Goal: Task Accomplishment & Management: Contribute content

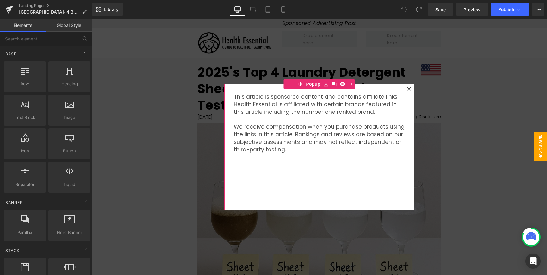
click at [407, 90] on icon at bounding box center [409, 89] width 4 height 4
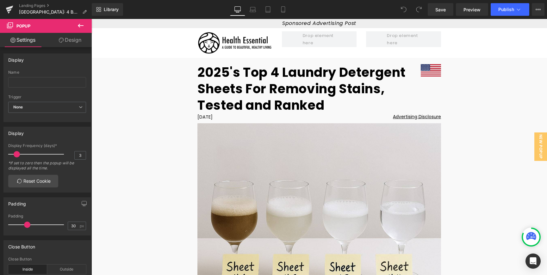
click at [264, 79] on h1 "2025's Top 4 Laundry Detergent Sheets For Removing Stains, Tested and Ranked" at bounding box center [308, 88] width 223 height 49
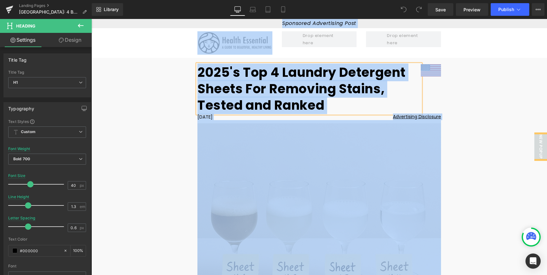
click at [282, 80] on h1 "2025's Top 4 Laundry Detergent Sheets For Removing Stains, Tested and Ranked" at bounding box center [308, 88] width 223 height 49
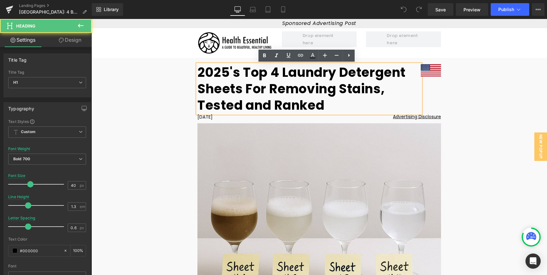
click at [282, 80] on h1 "2025's Top 4 Laundry Detergent Sheets For Removing Stains, Tested and Ranked" at bounding box center [308, 88] width 223 height 49
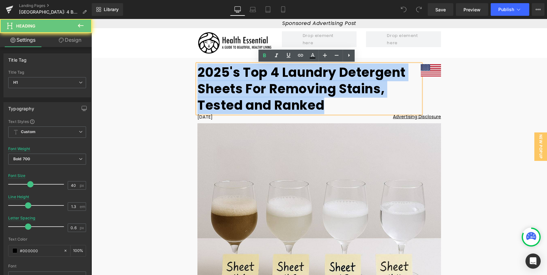
click at [282, 80] on h1 "2025's Top 4 Laundry Detergent Sheets For Removing Stains, Tested and Ranked" at bounding box center [308, 88] width 223 height 49
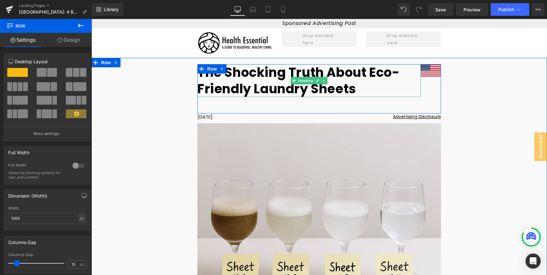
click at [250, 75] on h1 "The Shocking Truth About Eco-Friendly Laundry Sheets" at bounding box center [308, 80] width 223 height 33
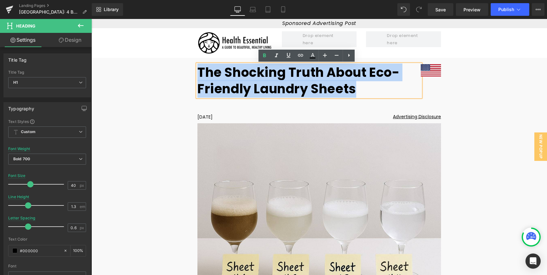
drag, startPoint x: 366, startPoint y: 91, endPoint x: 199, endPoint y: 74, distance: 168.5
click at [199, 74] on h1 "The Shocking Truth About Eco-Friendly Laundry Sheets" at bounding box center [308, 80] width 223 height 33
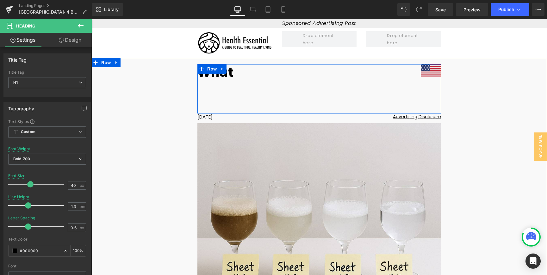
click at [221, 73] on link at bounding box center [222, 68] width 8 height 9
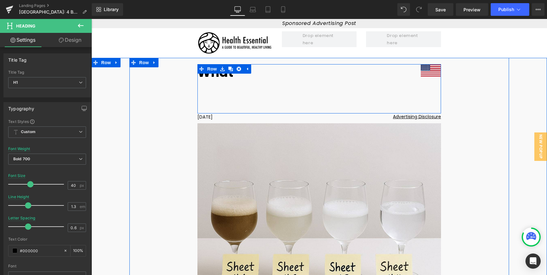
click at [221, 73] on link at bounding box center [222, 68] width 8 height 9
click at [228, 76] on h1 "What" at bounding box center [308, 72] width 223 height 16
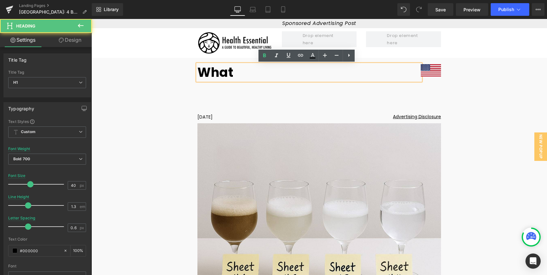
click at [231, 78] on h1 "What" at bounding box center [308, 72] width 223 height 16
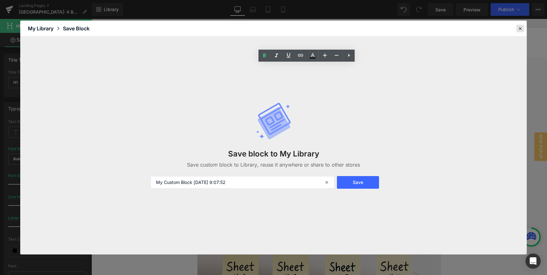
click at [520, 28] on icon at bounding box center [520, 29] width 6 height 6
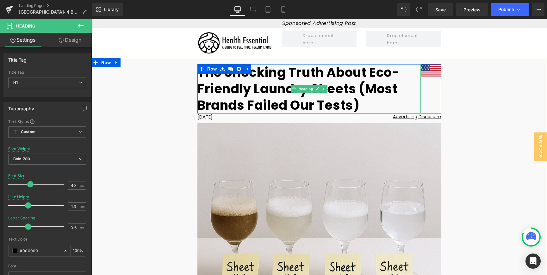
click at [369, 80] on h1 "The Shocking Truth About Eco-Friendly Laundry Sheets (Most Brands Failed Our Te…" at bounding box center [308, 88] width 223 height 49
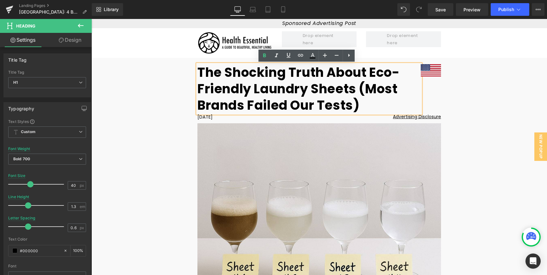
click at [354, 109] on h1 "The Shocking Truth About Eco-Friendly Laundry Sheets (Most Brands Failed Our Te…" at bounding box center [308, 88] width 223 height 49
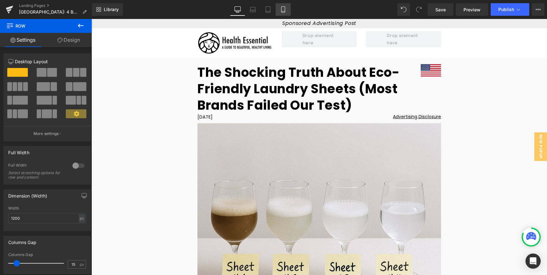
click at [280, 5] on link "Mobile" at bounding box center [282, 9] width 15 height 13
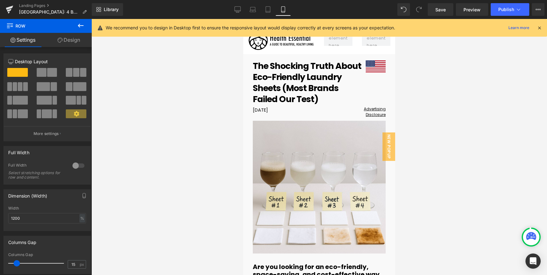
click at [540, 28] on icon at bounding box center [539, 28] width 6 height 6
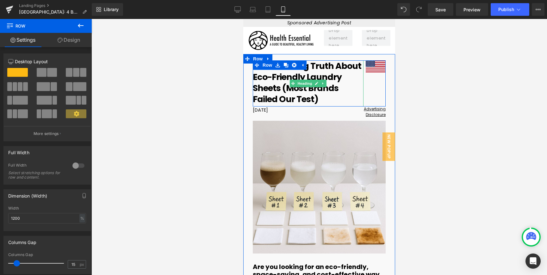
click at [315, 90] on h1 "The Shocking Truth About Eco-Friendly Laundry Sheets (Most Brands Failed Our Te…" at bounding box center [308, 82] width 111 height 44
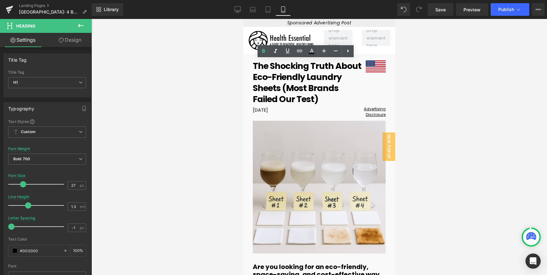
click at [446, 111] on div at bounding box center [318, 147] width 455 height 256
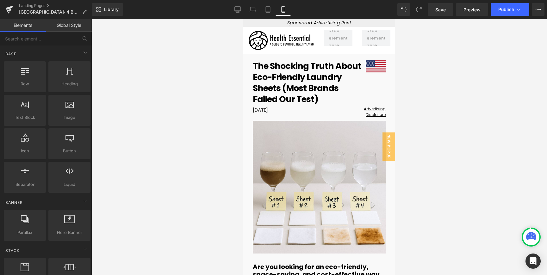
scroll to position [57, 0]
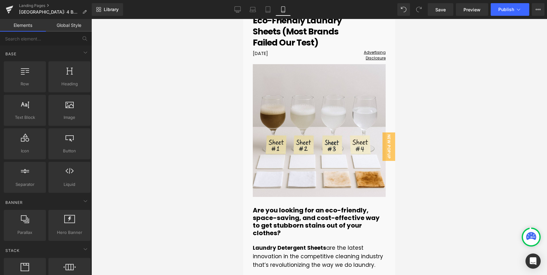
drag, startPoint x: 393, startPoint y: 28, endPoint x: 290, endPoint y: 53, distance: 106.1
click at [307, 218] on span "Heading" at bounding box center [315, 222] width 17 height 8
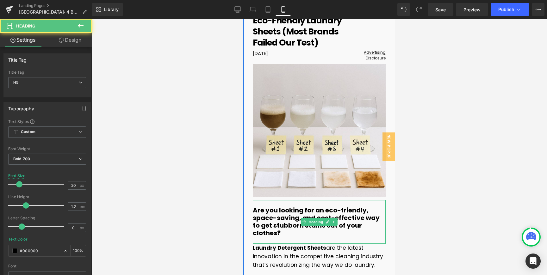
click at [299, 211] on h5 "Are you looking for an eco-friendly, space-saving, and cost-effective way to ge…" at bounding box center [319, 221] width 133 height 30
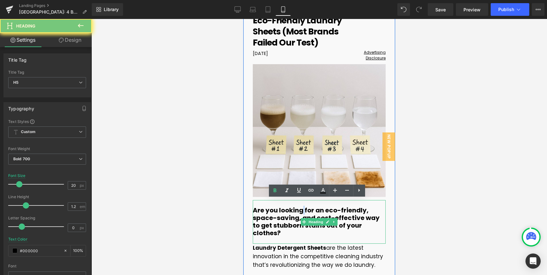
click at [299, 211] on h5 "Are you looking for an eco-friendly, space-saving, and cost-effective way to ge…" at bounding box center [319, 221] width 133 height 30
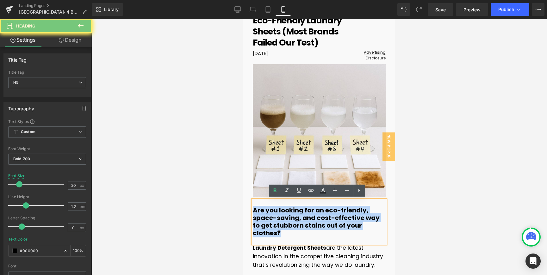
click at [299, 211] on h5 "Are you looking for an eco-friendly, space-saving, and cost-effective way to ge…" at bounding box center [319, 221] width 133 height 30
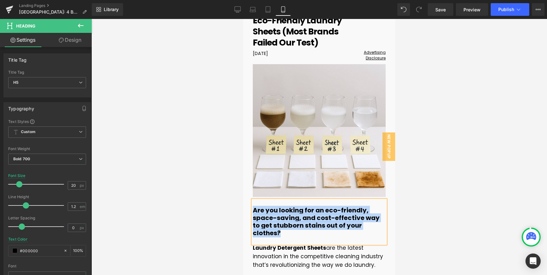
paste div
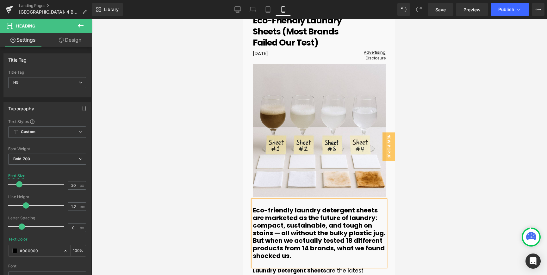
click at [432, 209] on div at bounding box center [318, 147] width 455 height 256
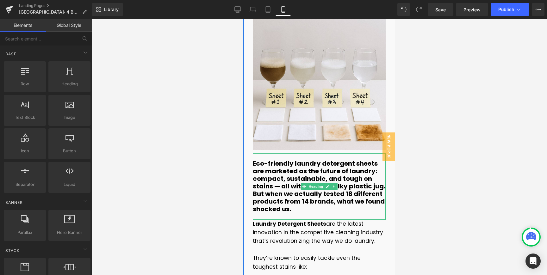
scroll to position [105, 0]
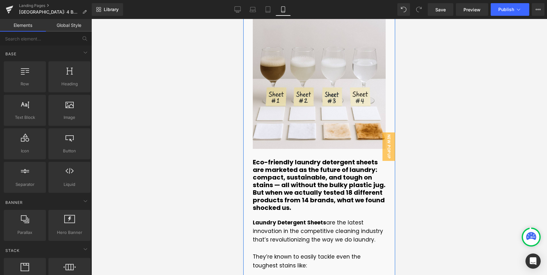
click at [243, 19] on div at bounding box center [243, 19] width 0 height 0
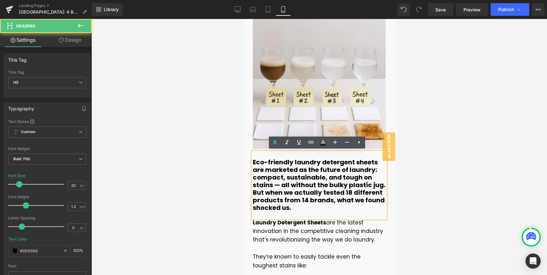
drag, startPoint x: 320, startPoint y: 188, endPoint x: 293, endPoint y: 185, distance: 26.7
click at [320, 188] on h5 "Eco-friendly laundry detergent sheets are marketed as the future of laundry: co…" at bounding box center [319, 184] width 133 height 53
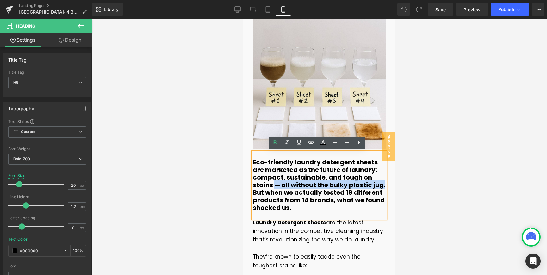
drag, startPoint x: 273, startPoint y: 185, endPoint x: 396, endPoint y: 184, distance: 123.6
click at [395, 170] on html "Sponsored Advertising Post Text Block Row Image Row The Shocking Truth About Ec…" at bounding box center [319, 42] width 152 height 256
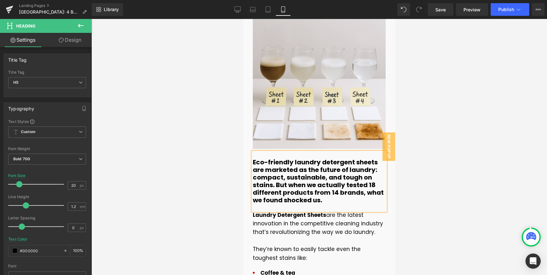
click at [367, 185] on h5 "Eco-friendly laundry detergent sheets are marketed as the future of laundry: co…" at bounding box center [319, 181] width 133 height 46
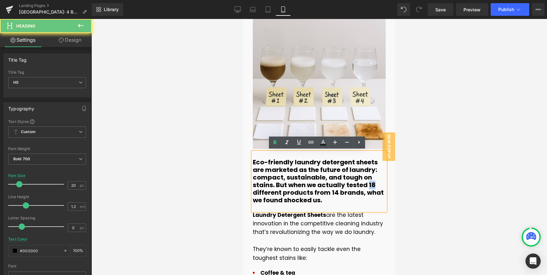
click at [367, 185] on h5 "Eco-friendly laundry detergent sheets are marketed as the future of laundry: co…" at bounding box center [319, 181] width 133 height 46
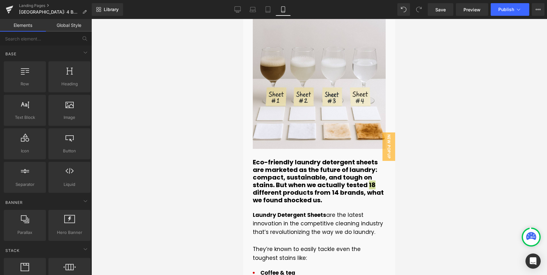
drag, startPoint x: 433, startPoint y: 185, endPoint x: 150, endPoint y: 166, distance: 283.6
click at [433, 185] on div at bounding box center [318, 147] width 455 height 256
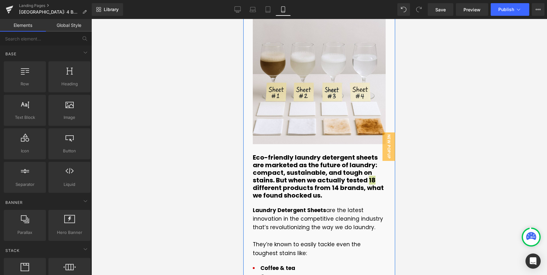
scroll to position [181, 0]
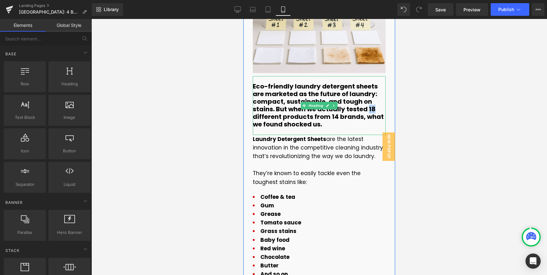
click at [345, 114] on h5 "Eco-friendly laundry detergent sheets are marketed as the future of laundry: co…" at bounding box center [319, 106] width 133 height 46
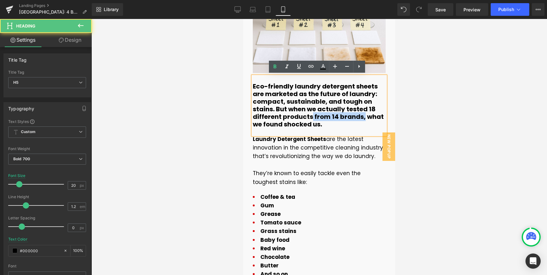
drag, startPoint x: 310, startPoint y: 116, endPoint x: 361, endPoint y: 119, distance: 51.3
click at [361, 119] on h5 "Eco-friendly laundry detergent sheets are marketed as the future of laundry: co…" at bounding box center [319, 106] width 133 height 46
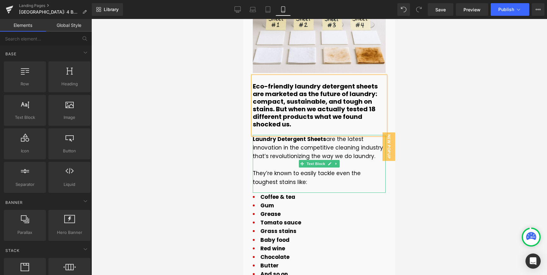
drag, startPoint x: 450, startPoint y: 165, endPoint x: 414, endPoint y: 164, distance: 36.4
click at [450, 165] on div at bounding box center [318, 147] width 455 height 256
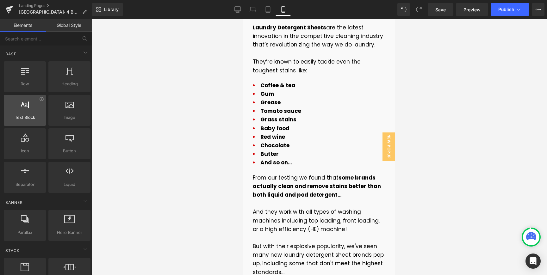
scroll to position [303, 0]
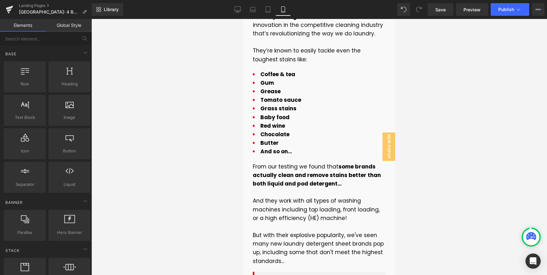
click at [311, 92] on li "Grease" at bounding box center [319, 91] width 133 height 9
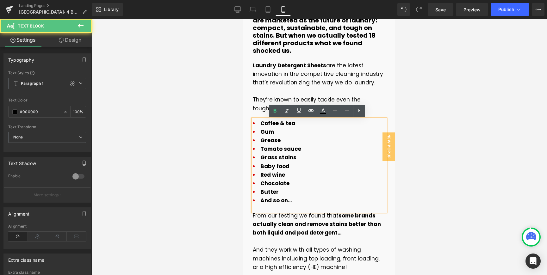
scroll to position [253, 0]
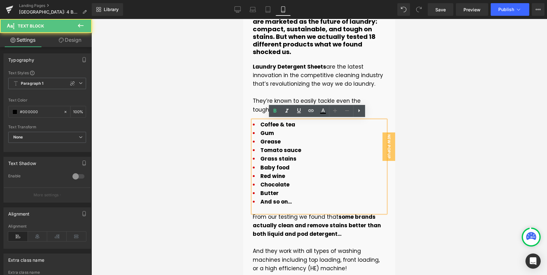
click at [305, 76] on p "Laundry Detergent Sheets are the latest innovation in the competitive cleaning …" at bounding box center [319, 76] width 133 height 26
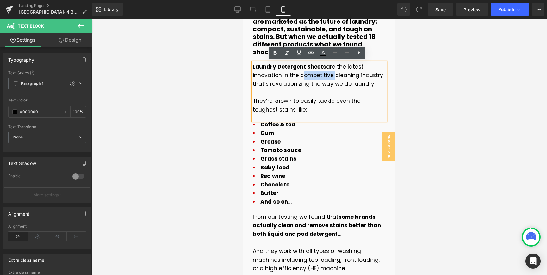
click at [305, 76] on p "Laundry Detergent Sheets are the latest innovation in the competitive cleaning …" at bounding box center [319, 76] width 133 height 26
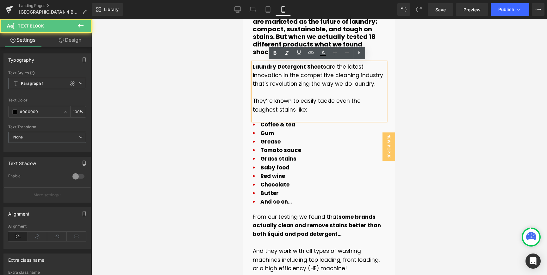
click at [253, 68] on span "Laundry Detergent Sheets" at bounding box center [289, 67] width 73 height 8
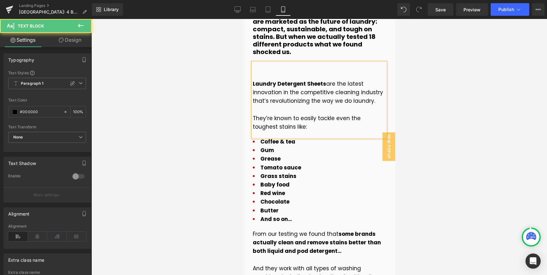
click at [255, 69] on p at bounding box center [319, 67] width 133 height 9
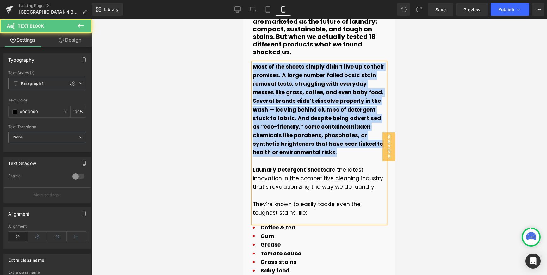
drag, startPoint x: 353, startPoint y: 154, endPoint x: 486, endPoint y: 83, distance: 150.2
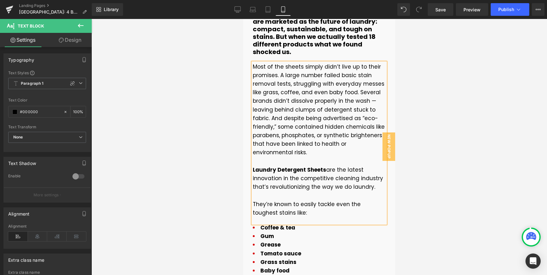
click at [253, 65] on p "Most of the sheets simply didn’t live up to their promises. A large number fail…" at bounding box center [319, 110] width 133 height 95
click at [269, 118] on p "Most of the sheets simply didn’t live up to their promises. A large number fail…" at bounding box center [319, 110] width 133 height 95
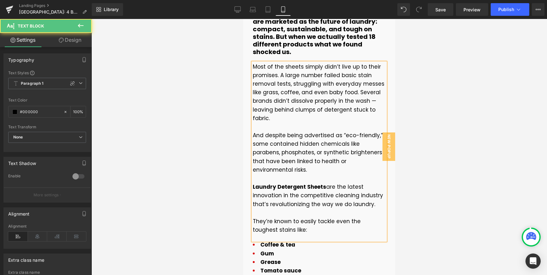
click at [369, 162] on p "And despite being advertised as “eco-friendly,” some contained hidden chemicals…" at bounding box center [319, 152] width 133 height 43
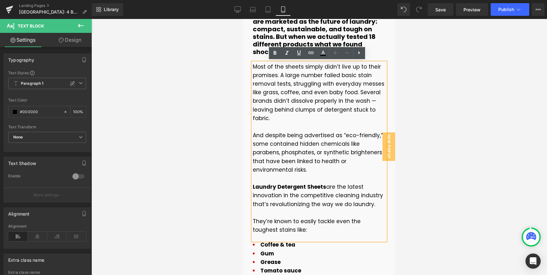
click at [311, 162] on p "And despite being advertised as “eco-friendly,” some contained hidden chemicals…" at bounding box center [319, 152] width 133 height 43
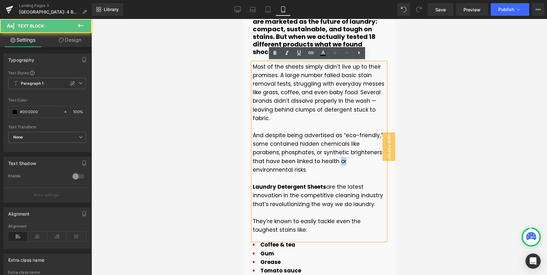
click at [311, 162] on p "And despite being advertised as “eco-friendly,” some contained hidden chemicals…" at bounding box center [319, 152] width 133 height 43
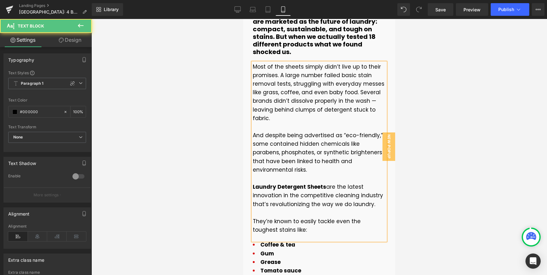
click at [374, 160] on p "And despite being advertised as “eco-friendly,” some contained hidden chemicals…" at bounding box center [319, 152] width 133 height 43
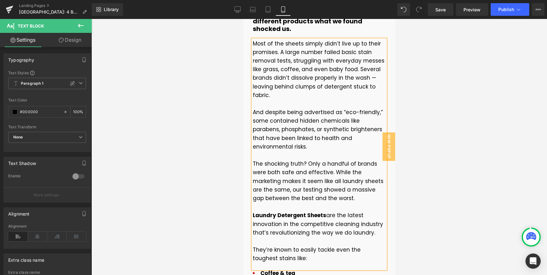
scroll to position [312, 0]
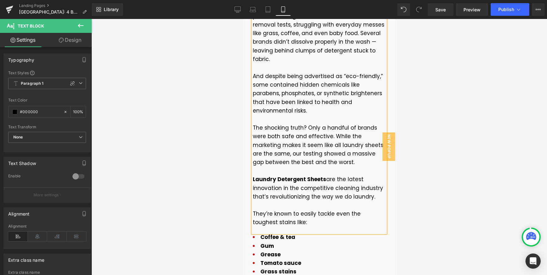
click at [283, 167] on p at bounding box center [319, 171] width 133 height 9
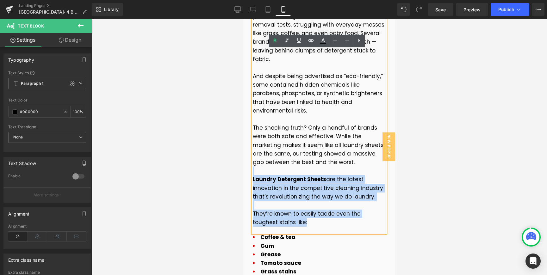
drag, startPoint x: 277, startPoint y: 163, endPoint x: 366, endPoint y: 221, distance: 106.5
click at [366, 221] on div "Most of the sheets simply didn’t live up to their promises. A large number fail…" at bounding box center [319, 118] width 133 height 230
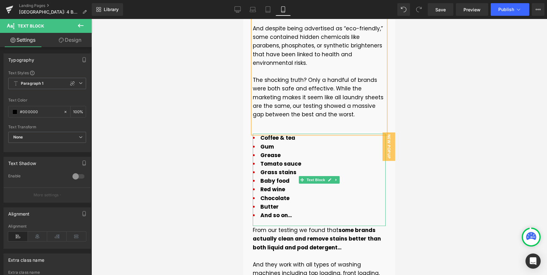
scroll to position [363, 0]
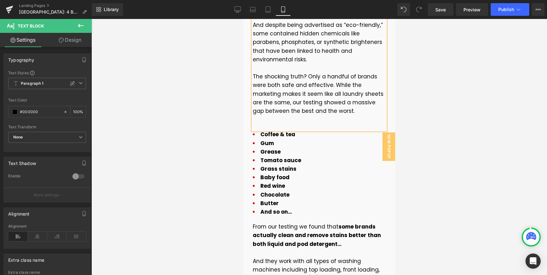
click at [453, 182] on div at bounding box center [318, 147] width 455 height 256
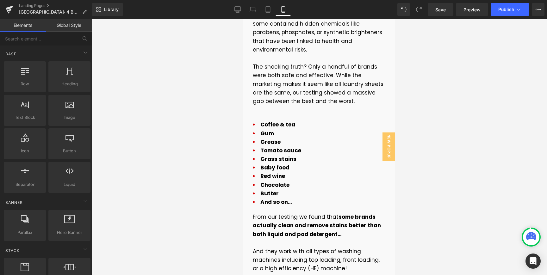
scroll to position [378, 0]
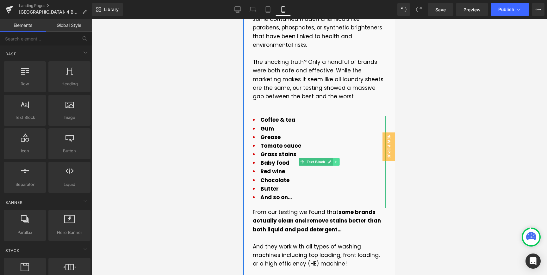
click at [336, 158] on link at bounding box center [336, 162] width 7 height 8
click at [338, 160] on icon at bounding box center [339, 161] width 3 height 3
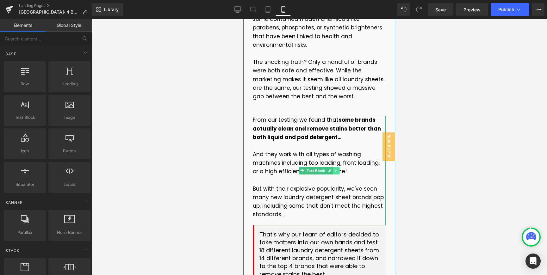
click at [335, 169] on icon at bounding box center [335, 171] width 3 height 4
click at [338, 169] on icon at bounding box center [339, 170] width 3 height 3
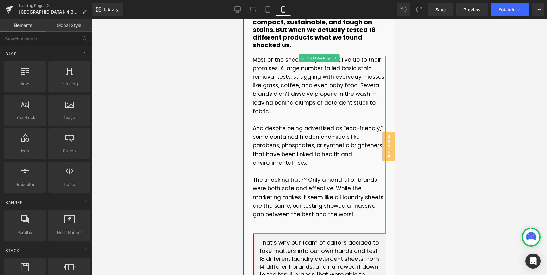
scroll to position [267, 0]
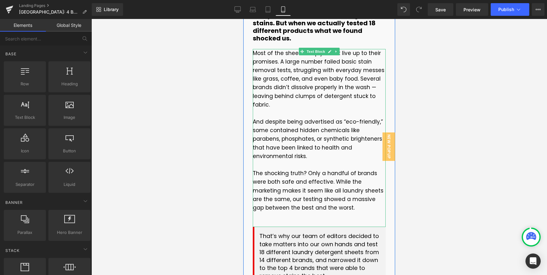
click at [302, 169] on p "The shocking truth? Only a handful of brands were both safe and effective. Whil…" at bounding box center [319, 190] width 133 height 43
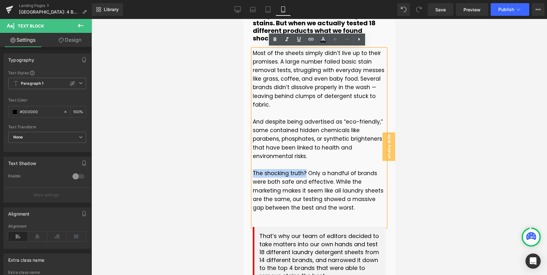
drag, startPoint x: 303, startPoint y: 164, endPoint x: 252, endPoint y: 162, distance: 51.3
click at [253, 169] on p "The shocking truth? Only a handful of brands were both safe and effective. Whil…" at bounding box center [319, 190] width 133 height 43
click at [345, 197] on p "The shocking truth? Only a handful of brands were both safe and effective. Whil…" at bounding box center [319, 190] width 133 height 43
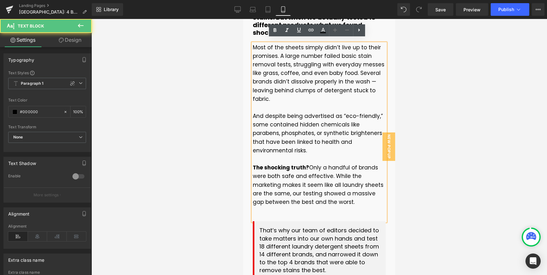
scroll to position [280, 0]
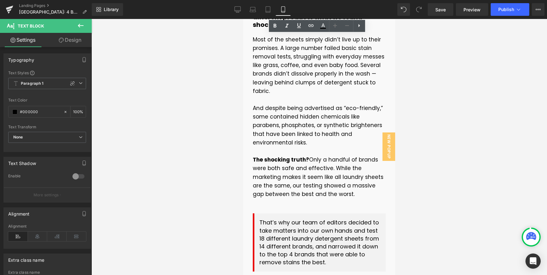
click at [456, 187] on div at bounding box center [318, 147] width 455 height 256
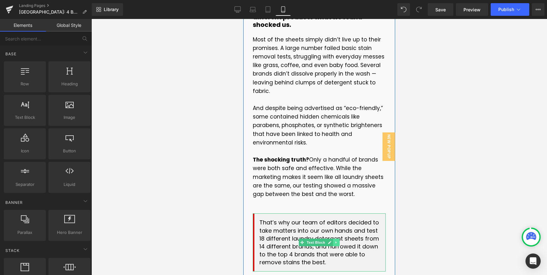
click at [333, 239] on link at bounding box center [336, 243] width 7 height 8
click at [336, 239] on link at bounding box center [339, 243] width 7 height 8
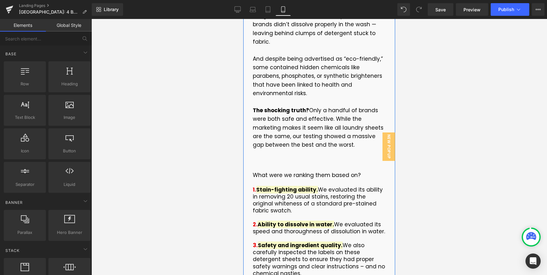
scroll to position [351, 0]
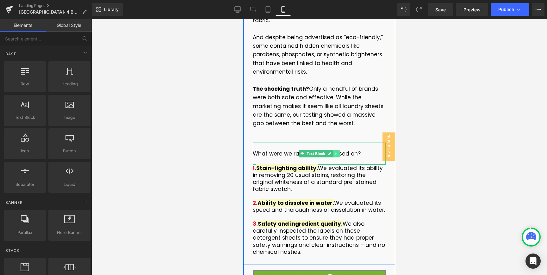
click at [337, 150] on link at bounding box center [336, 154] width 7 height 8
click at [338, 152] on icon at bounding box center [339, 153] width 3 height 3
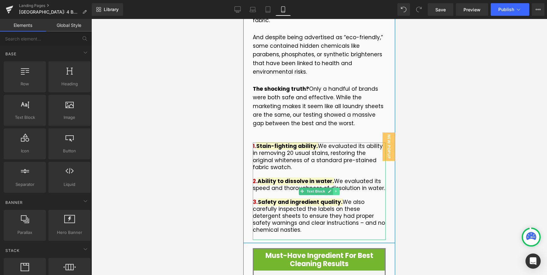
click at [334, 189] on icon at bounding box center [335, 191] width 3 height 4
click at [338, 189] on icon at bounding box center [339, 190] width 3 height 3
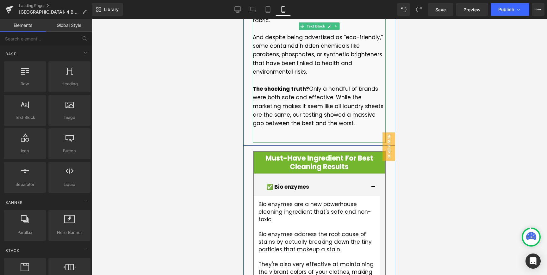
click at [308, 128] on p at bounding box center [319, 132] width 133 height 9
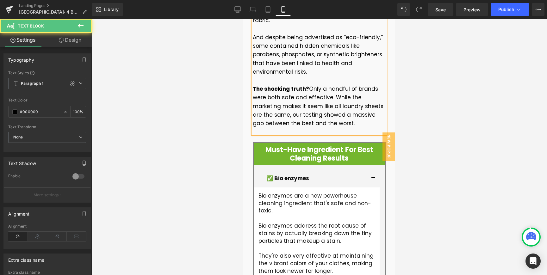
click at [437, 119] on div at bounding box center [318, 147] width 455 height 256
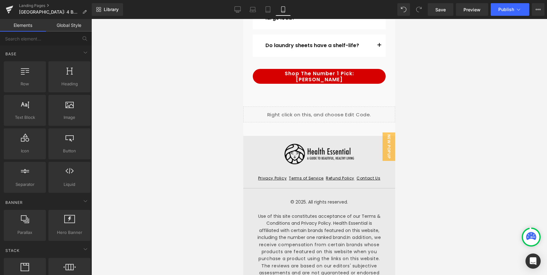
scroll to position [0, 0]
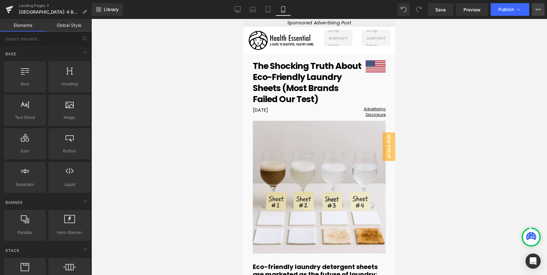
click at [534, 11] on button "View Live Page View with current Template Save Template to Library Schedule Pub…" at bounding box center [538, 9] width 13 height 13
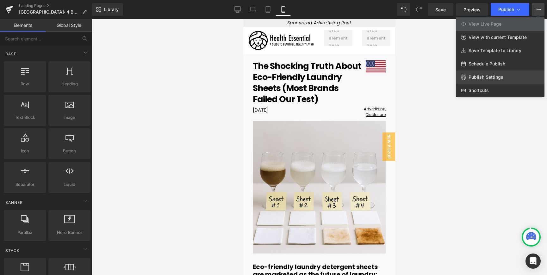
click at [483, 74] on span "Publish Settings" at bounding box center [485, 77] width 35 height 6
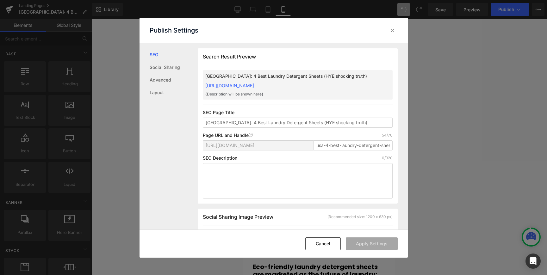
scroll to position [0, 0]
click at [350, 148] on input "usa-4-best-laundry-detergent-sheets-hye-shocking-truth" at bounding box center [352, 145] width 79 height 10
paste input "hye-article-laundry-stains-researcher-[GEOGRAPHIC_DATA]"
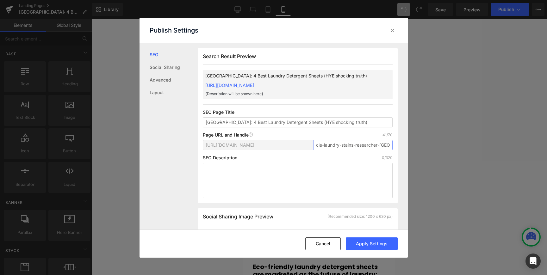
scroll to position [0, 0]
drag, startPoint x: 353, startPoint y: 146, endPoint x: 265, endPoint y: 146, distance: 87.6
click at [265, 146] on div "[URL][DOMAIN_NAME] hye-article-laundry-stains-researcher-[GEOGRAPHIC_DATA]" at bounding box center [298, 147] width 190 height 15
click at [352, 148] on input "hye-article-laundry-stains-researcher-[GEOGRAPHIC_DATA]" at bounding box center [352, 145] width 79 height 10
click at [343, 145] on input "hye-article-laundry-stains-researcher-[GEOGRAPHIC_DATA]" at bounding box center [352, 145] width 79 height 10
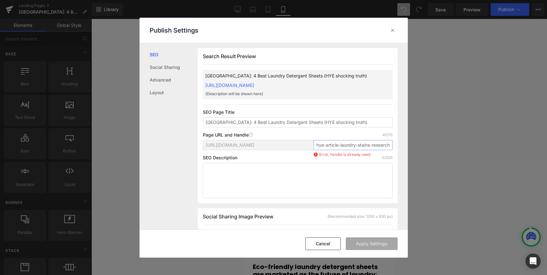
click at [343, 145] on input "hye-article-laundry-stains-researcher-[GEOGRAPHIC_DATA]" at bounding box center [352, 145] width 79 height 10
click at [360, 144] on input "hye-article-truth-stains-researcher-[GEOGRAPHIC_DATA]" at bounding box center [352, 145] width 79 height 10
type input "hye-article-truth-researcher-[GEOGRAPHIC_DATA]"
click at [323, 132] on div "Page URL and Handle Page URL Address 32/70" at bounding box center [298, 134] width 190 height 5
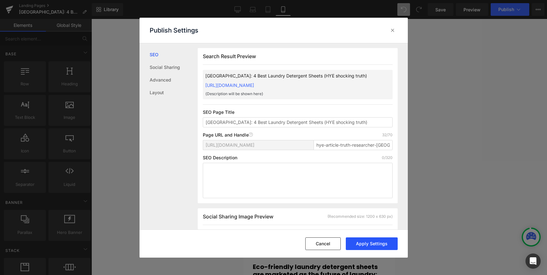
click at [372, 243] on button "Apply Settings" at bounding box center [372, 243] width 52 height 13
click at [391, 30] on icon at bounding box center [392, 30] width 6 height 6
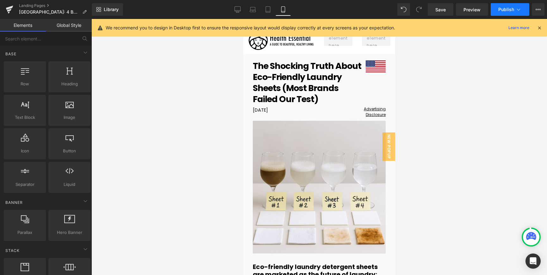
click at [521, 12] on icon at bounding box center [518, 9] width 6 height 6
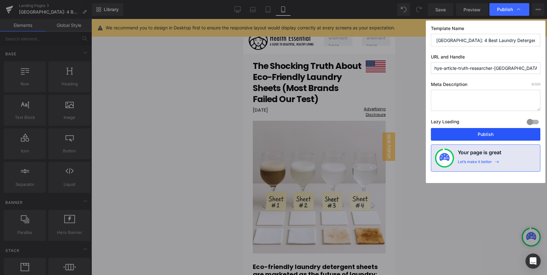
click at [514, 133] on button "Publish" at bounding box center [485, 134] width 109 height 13
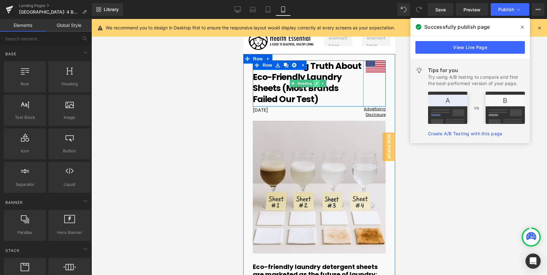
click at [313, 80] on link at bounding box center [316, 84] width 7 height 8
click at [311, 79] on h1 "The Shocking Truth About Eco-Friendly Laundry Sheets (Most Brands Failed Our Te…" at bounding box center [308, 82] width 111 height 44
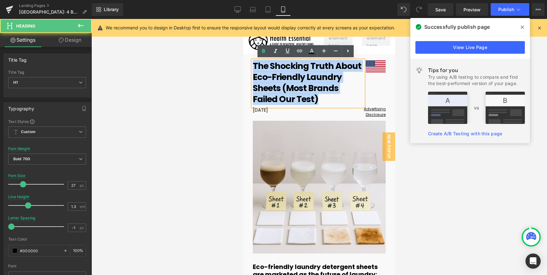
click at [311, 79] on h1 "The Shocking Truth About Eco-Friendly Laundry Sheets (Most Brands Failed Our Te…" at bounding box center [308, 82] width 111 height 44
copy h1 "The Shocking Truth About Eco-Friendly Laundry Sheets (Most Brands Failed Our Te…"
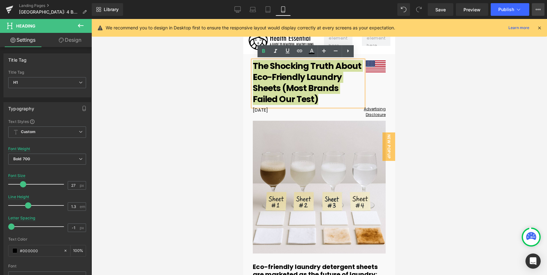
click at [539, 11] on icon at bounding box center [537, 9] width 5 height 5
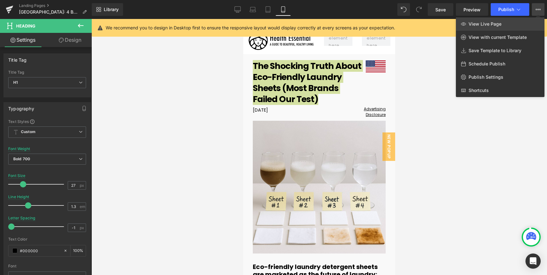
click at [501, 26] on link "View Live Page" at bounding box center [500, 23] width 89 height 13
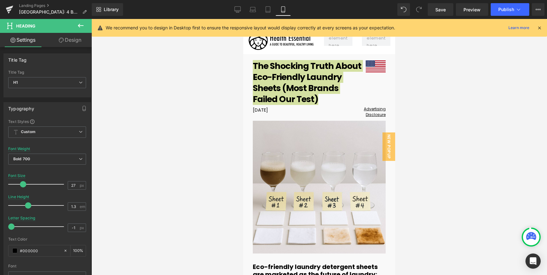
click at [408, 97] on div at bounding box center [318, 147] width 455 height 256
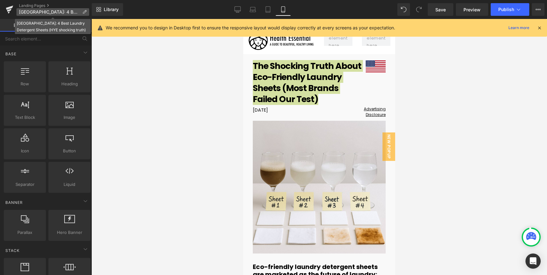
click at [45, 15] on p "[GEOGRAPHIC_DATA]: 4 Best Laundry Detergent Sheets (HYE shocking truth)" at bounding box center [52, 12] width 73 height 8
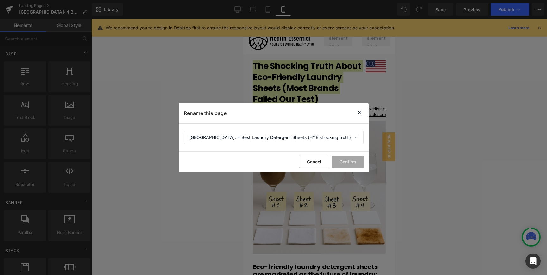
click at [363, 113] on icon at bounding box center [360, 113] width 8 height 8
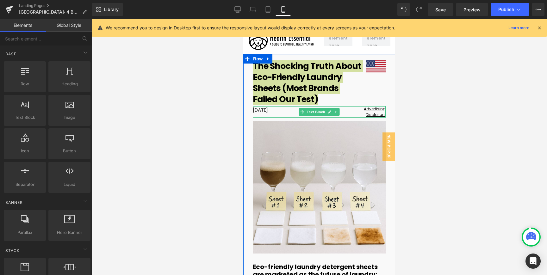
click at [424, 124] on div at bounding box center [318, 147] width 455 height 256
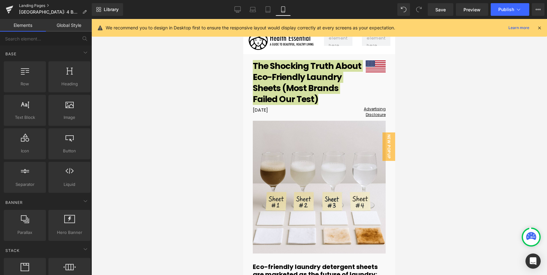
click at [25, 6] on link "Landing Pages" at bounding box center [55, 5] width 73 height 5
click at [446, 112] on div at bounding box center [318, 147] width 455 height 256
click at [453, 109] on div at bounding box center [318, 147] width 455 height 256
click at [500, 10] on span "Publish" at bounding box center [506, 9] width 16 height 5
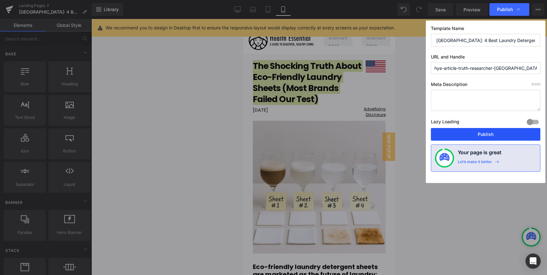
click at [519, 134] on button "Publish" at bounding box center [485, 134] width 109 height 13
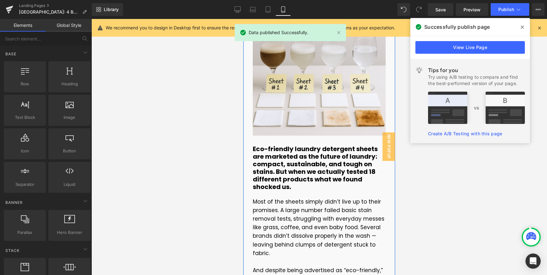
scroll to position [118, 0]
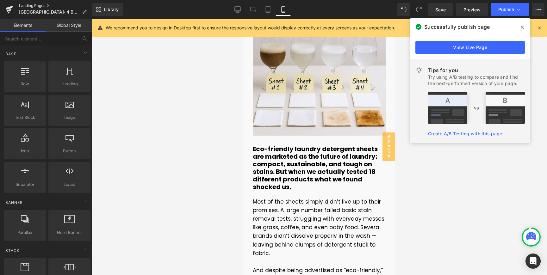
click at [39, 5] on link "Landing Pages" at bounding box center [55, 5] width 73 height 5
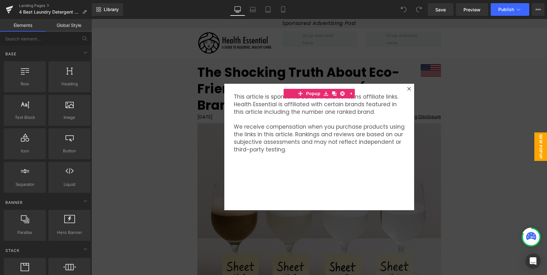
click at [409, 88] on div at bounding box center [409, 89] width 8 height 8
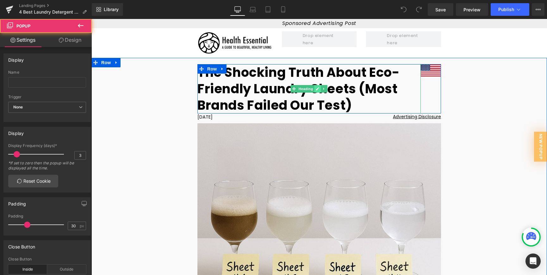
click at [318, 88] on link at bounding box center [317, 89] width 7 height 8
click at [318, 88] on h1 "The Shocking Truth About Eco-Friendly Laundry Sheets (Most Brands Failed Our Te…" at bounding box center [308, 88] width 223 height 49
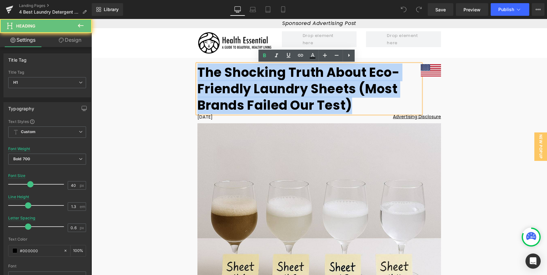
click at [318, 88] on h1 "The Shocking Truth About Eco-Friendly Laundry Sheets (Most Brands Failed Our Te…" at bounding box center [308, 88] width 223 height 49
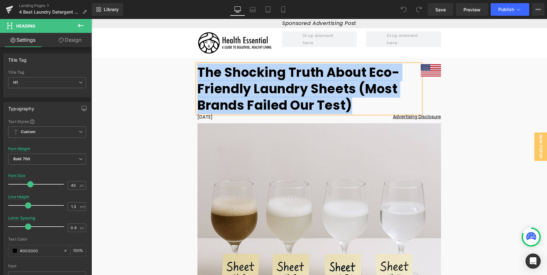
paste div
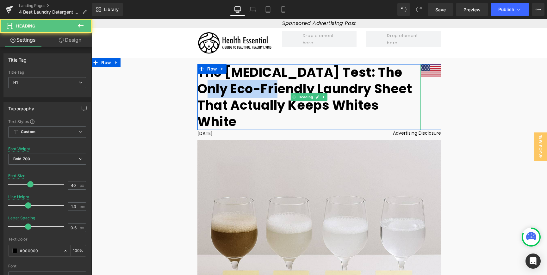
drag, startPoint x: 280, startPoint y: 90, endPoint x: 199, endPoint y: 90, distance: 80.3
click at [199, 90] on h1 "The Whitening Test: The Only Eco-Friendly Laundry Sheet That Actually Keeps Whi…" at bounding box center [308, 97] width 223 height 66
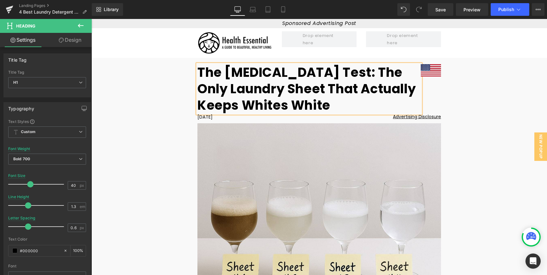
click at [290, 90] on h1 "The Whitening Test: The Only Laundry Sheet That Actually Keeps Whites White" at bounding box center [308, 88] width 223 height 49
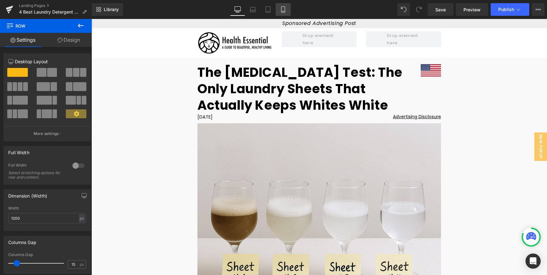
click at [280, 12] on icon at bounding box center [283, 9] width 6 height 6
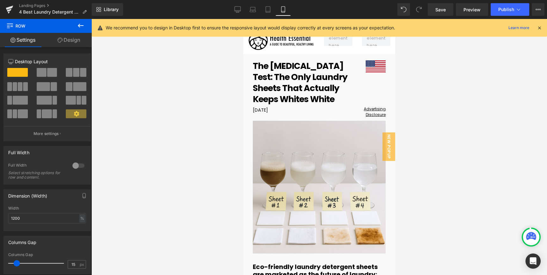
click at [540, 28] on icon at bounding box center [539, 28] width 6 height 6
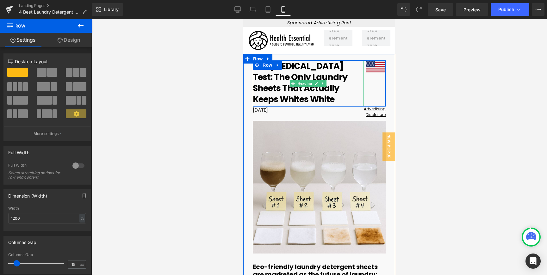
click at [297, 89] on h1 "The Whitening Test: The Only Laundry Sheets That Actually Keeps Whites White" at bounding box center [308, 82] width 111 height 44
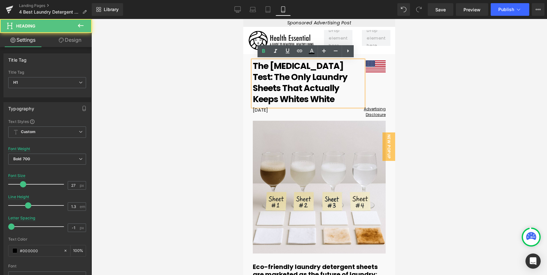
click at [298, 91] on h1 "The Whitening Test: The Only Laundry Sheets That Actually Keeps Whites White" at bounding box center [308, 82] width 111 height 44
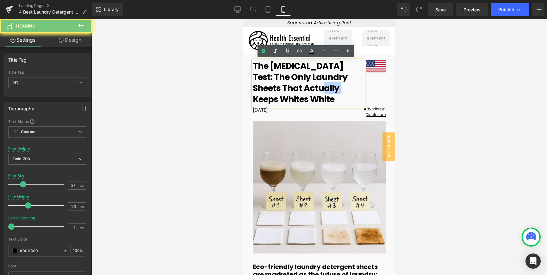
click at [298, 91] on h1 "The Whitening Test: The Only Laundry Sheets That Actually Keeps Whites White" at bounding box center [308, 82] width 111 height 44
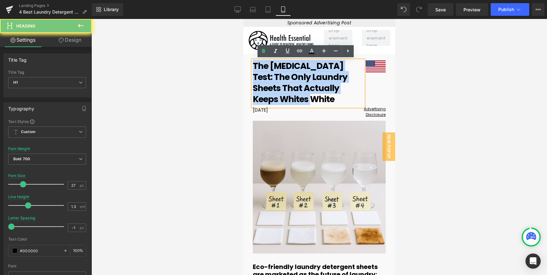
click at [298, 91] on h1 "The Whitening Test: The Only Laundry Sheets That Actually Keeps Whites White" at bounding box center [308, 82] width 111 height 44
copy h1 "The Whitening Test: The Only Laundry Sheets That Actually Keeps Whites White"
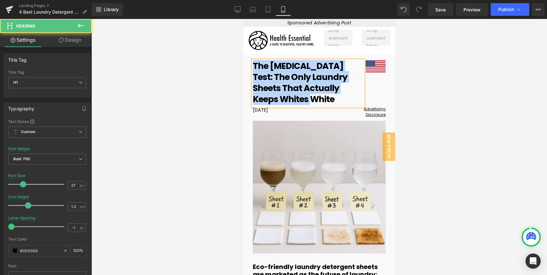
click at [348, 65] on h1 "The Whitening Test: The Only Laundry Sheets That Actually Keeps Whites White" at bounding box center [308, 82] width 111 height 44
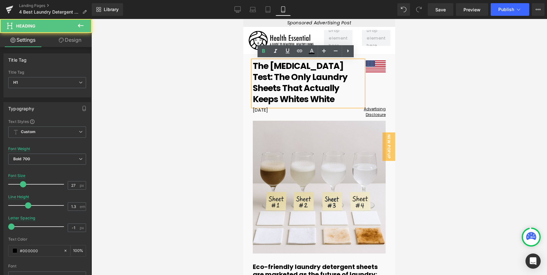
click at [259, 77] on h1 "The Whitening Test: The Only Laundry Sheets That Actually Keeps Whites White" at bounding box center [308, 82] width 111 height 44
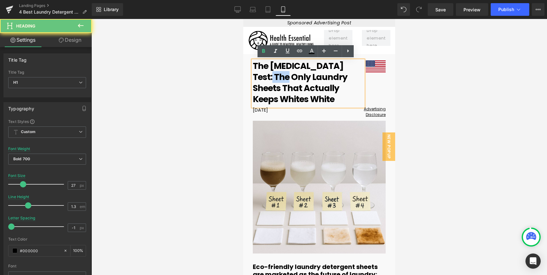
click at [269, 77] on h1 "The Whitening Test: The Only Laundry Sheets That Actually Keeps Whites White" at bounding box center [308, 82] width 111 height 44
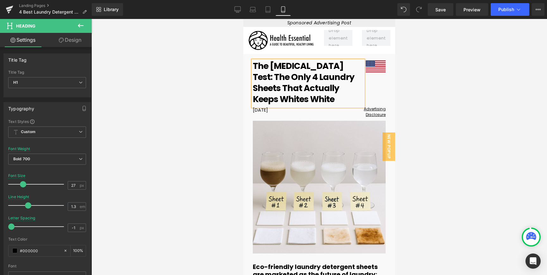
click at [311, 95] on h1 "The Whitening Test: The Only 4 Laundry Sheets That Actually Keeps Whites White" at bounding box center [308, 82] width 111 height 44
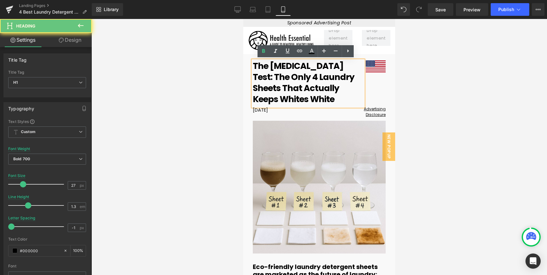
click at [311, 95] on h1 "The Whitening Test: The Only 4 Laundry Sheets That Actually Keeps Whites White" at bounding box center [308, 82] width 111 height 44
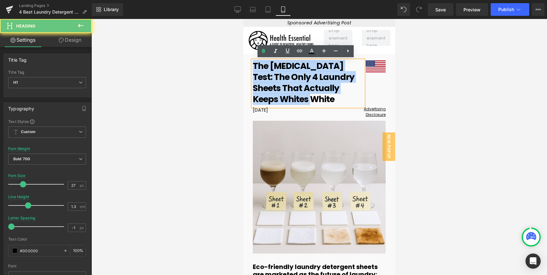
click at [311, 95] on h1 "The Whitening Test: The Only 4 Laundry Sheets That Actually Keeps Whites White" at bounding box center [308, 82] width 111 height 44
copy h1 "The Whitening Test: The Only 4 Laundry Sheets That Actually Keeps Whites White"
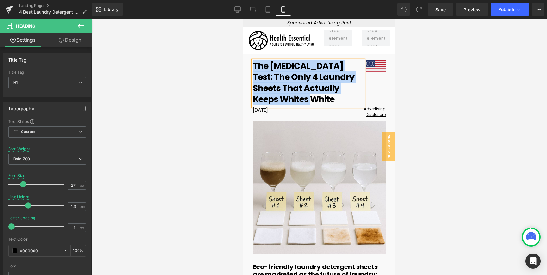
click at [326, 98] on h1 "The Whitening Test: The Only 4 Laundry Sheets That Actually Keeps Whites White" at bounding box center [308, 82] width 111 height 44
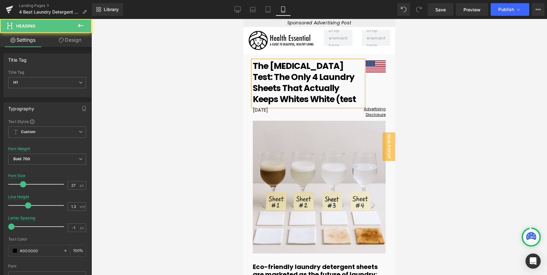
click at [317, 97] on h1 "The Whitening Test: The Only 4 Laundry Sheets That Actually Keeps Whites White …" at bounding box center [308, 82] width 111 height 44
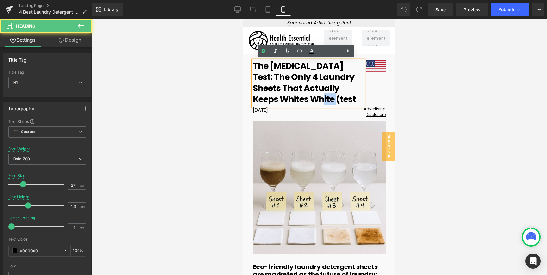
click at [336, 97] on h1 "The Whitening Test: The Only 4 Laundry Sheets That Actually Keeps Whites White …" at bounding box center [308, 82] width 111 height 44
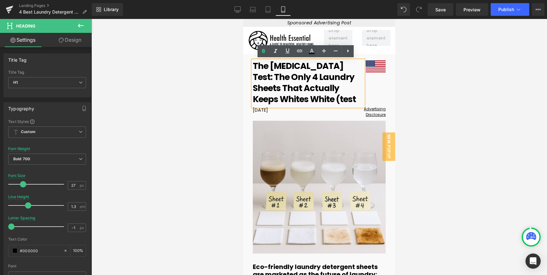
click at [264, 77] on h1 "The Whitening Test: The Only 4 Laundry Sheets That Actually Keeps Whites White …" at bounding box center [308, 82] width 111 height 44
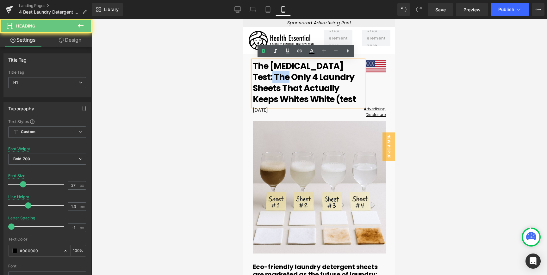
click at [264, 77] on h1 "The Whitening Test: The Only 4 Laundry Sheets That Actually Keeps Whites White …" at bounding box center [308, 82] width 111 height 44
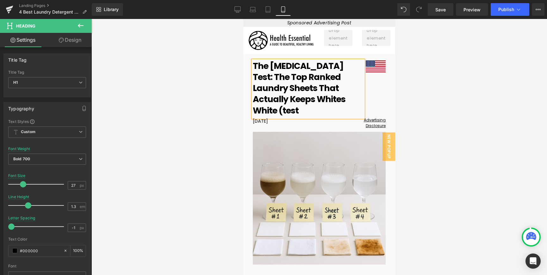
click at [352, 101] on h1 "The Whitening Test: The Top Ranked Laundry Sheets That Actually Keeps Whites Wh…" at bounding box center [308, 87] width 111 height 55
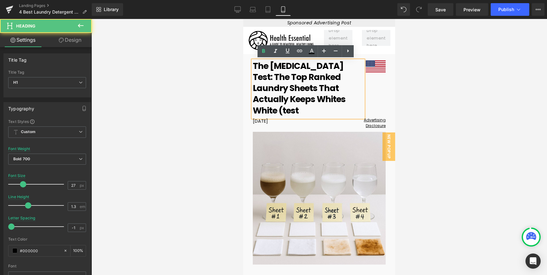
click at [352, 101] on h1 "The Whitening Test: The Top Ranked Laundry Sheets That Actually Keeps Whites Wh…" at bounding box center [308, 87] width 111 height 55
click at [348, 101] on h1 "The Whitening Test: The Top Ranked Laundry Sheets That Actually Keeps Whites Wh…" at bounding box center [308, 87] width 111 height 55
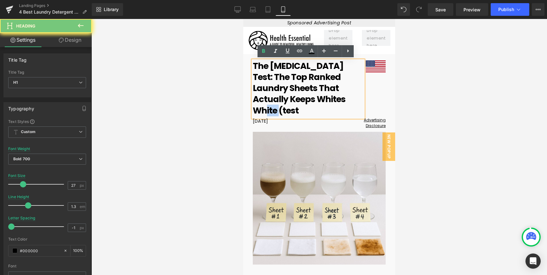
click at [348, 101] on h1 "The Whitening Test: The Top Ranked Laundry Sheets That Actually Keeps Whites Wh…" at bounding box center [308, 87] width 111 height 55
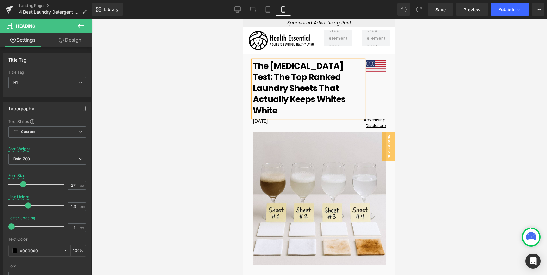
click at [439, 93] on div at bounding box center [318, 147] width 455 height 256
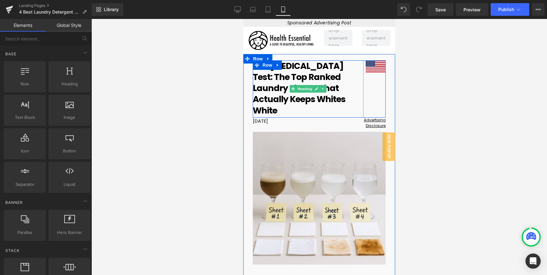
click at [275, 87] on h1 "The Whitening Test: The Top Ranked Laundry Sheets That Actually Keeps Whites Wh…" at bounding box center [308, 87] width 111 height 55
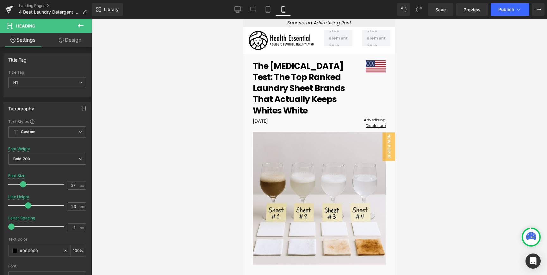
click at [460, 79] on div at bounding box center [318, 147] width 455 height 256
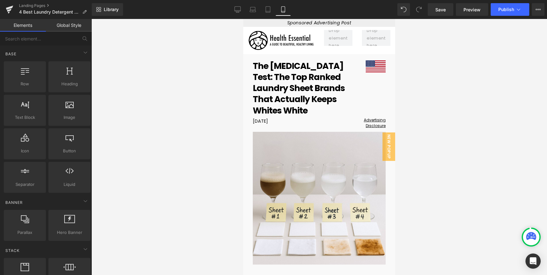
click at [286, 84] on h1 "The Whitening Test: The Top Ranked Laundry Sheet Brands That Actually Keeps Whi…" at bounding box center [308, 87] width 111 height 55
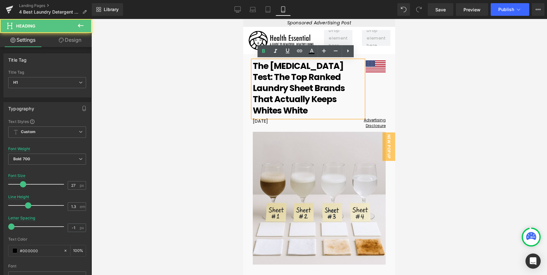
click at [286, 84] on h1 "The Whitening Test: The Top Ranked Laundry Sheet Brands That Actually Keeps Whi…" at bounding box center [308, 87] width 111 height 55
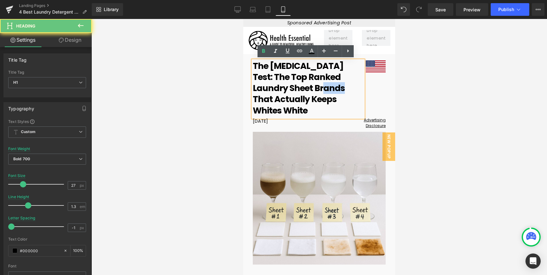
click at [286, 84] on h1 "The Whitening Test: The Top Ranked Laundry Sheet Brands That Actually Keeps Whi…" at bounding box center [308, 87] width 111 height 55
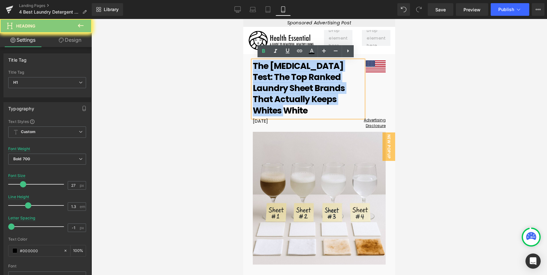
click at [286, 84] on h1 "The Whitening Test: The Top Ranked Laundry Sheet Brands That Actually Keeps Whi…" at bounding box center [308, 87] width 111 height 55
copy h1 "The Whitening Test: The Top Ranked Laundry Sheet Brands That Actually Keeps Whi…"
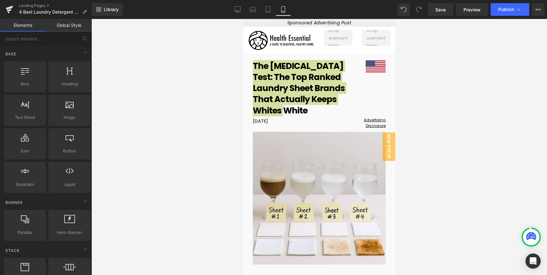
click at [403, 161] on div at bounding box center [318, 147] width 455 height 256
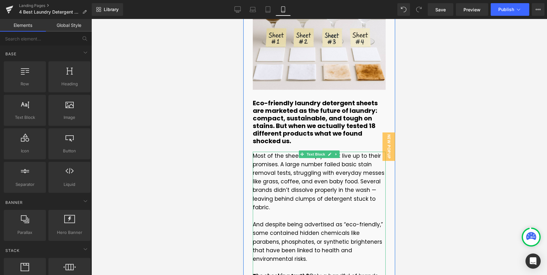
scroll to position [174, 0]
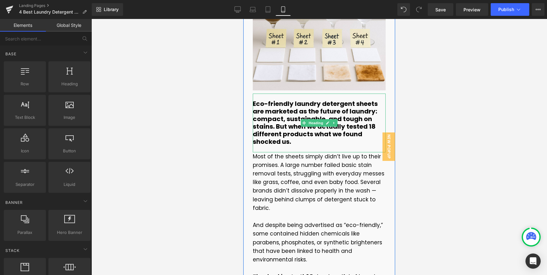
click at [312, 115] on h5 "Eco-friendly laundry detergent sheets are marketed as the future of laundry: co…" at bounding box center [319, 123] width 133 height 46
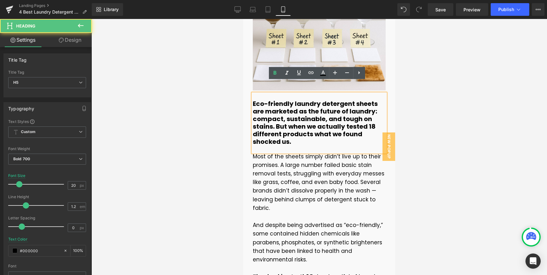
drag, startPoint x: 131, startPoint y: 107, endPoint x: 435, endPoint y: 135, distance: 305.4
click at [435, 135] on div at bounding box center [318, 147] width 455 height 256
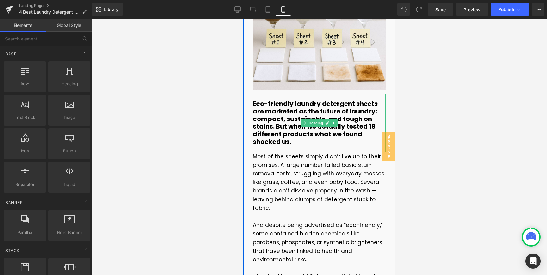
click at [287, 108] on h5 "Eco-friendly laundry detergent sheets are marketed as the future of laundry: co…" at bounding box center [319, 123] width 133 height 46
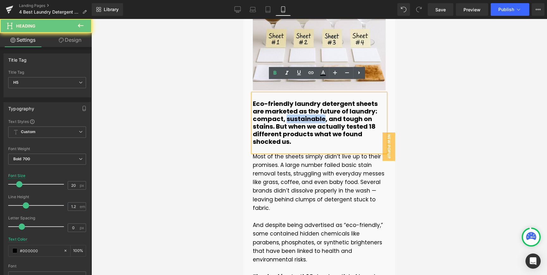
click at [287, 108] on h5 "Eco-friendly laundry detergent sheets are marketed as the future of laundry: co…" at bounding box center [319, 123] width 133 height 46
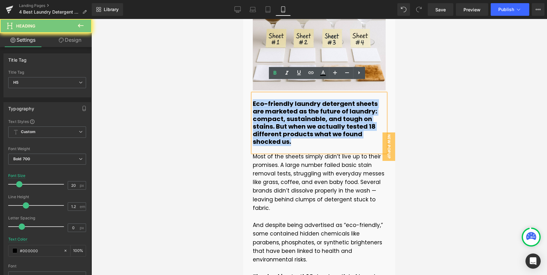
click at [287, 108] on h5 "Eco-friendly laundry detergent sheets are marketed as the future of laundry: co…" at bounding box center [319, 123] width 133 height 46
paste div
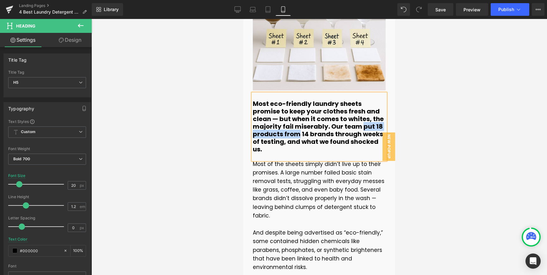
drag, startPoint x: 360, startPoint y: 116, endPoint x: 295, endPoint y: 123, distance: 66.2
click at [295, 123] on h5 "Most eco-friendly laundry sheets promise to keep your clothes fresh and clean —…" at bounding box center [319, 126] width 133 height 53
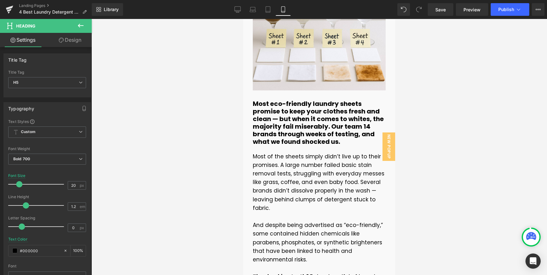
click at [292, 163] on p "Most of the sheets simply didn’t live up to their promises. A large number fail…" at bounding box center [319, 182] width 133 height 60
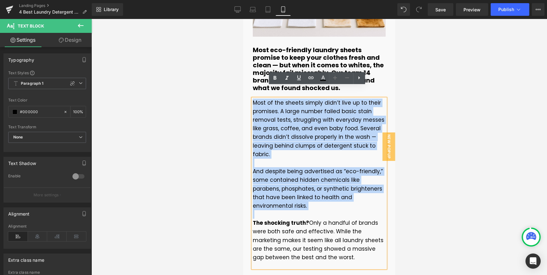
scroll to position [295, 0]
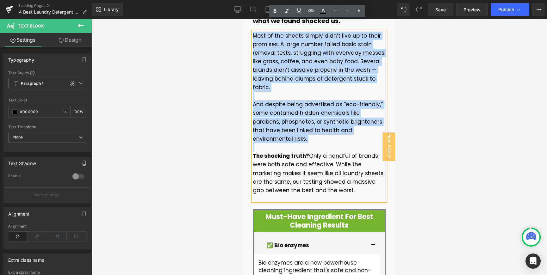
drag, startPoint x: 251, startPoint y: 146, endPoint x: 341, endPoint y: 173, distance: 93.3
click at [340, 174] on div "Most of the sheets simply didn’t live up to their promises. A large number fail…" at bounding box center [319, 117] width 133 height 170
paste div
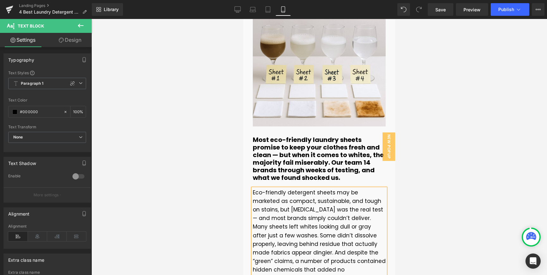
scroll to position [209, 0]
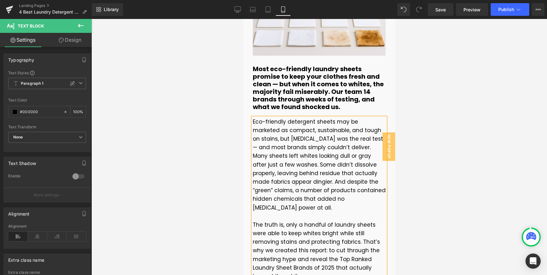
click at [274, 152] on p "Eco-friendly detergent sheets may be marketed as compact, sustainable, and toug…" at bounding box center [319, 165] width 133 height 95
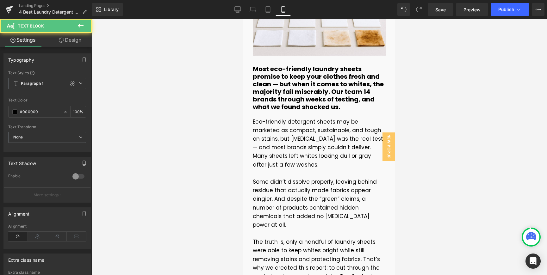
click at [459, 151] on div at bounding box center [318, 147] width 455 height 256
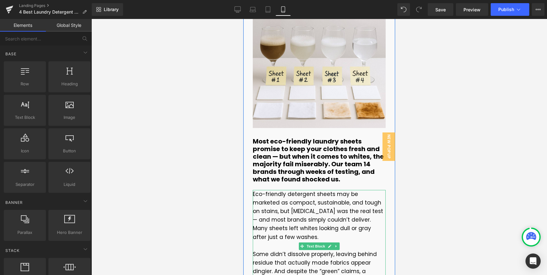
scroll to position [0, 0]
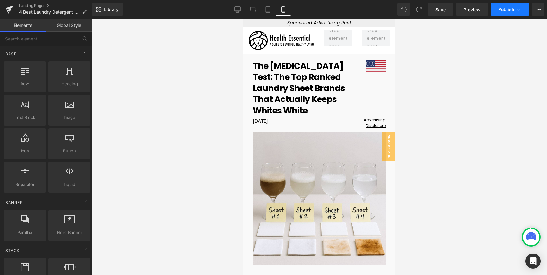
click at [519, 9] on icon at bounding box center [518, 10] width 3 height 2
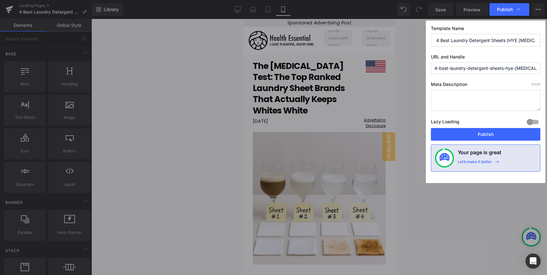
click at [466, 70] on input "4-best-laundry-detergent-sheets-hye-whitening" at bounding box center [485, 68] width 109 height 12
paste input "hye-article-truth-researcher-[GEOGRAPHIC_DATA]"
click at [463, 67] on input "hye-article-truth-researcher-[GEOGRAPHIC_DATA]" at bounding box center [485, 68] width 109 height 12
type input "hye-article-whitening-researcher-usa"
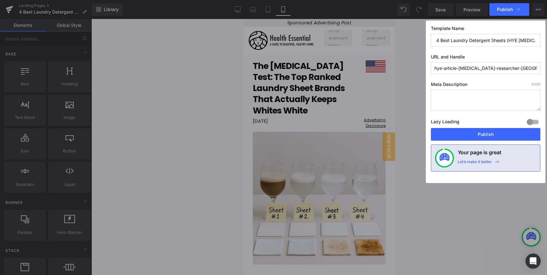
click at [531, 41] on input "4 Best Laundry Detergent Sheets (HYE whitening)" at bounding box center [485, 40] width 109 height 13
click at [526, 49] on div "Template Name 4 Best Laundry Detergent Sheets (HYE whitening) URL and Handle hy…" at bounding box center [486, 102] width 120 height 163
click at [498, 136] on button "Publish" at bounding box center [485, 134] width 109 height 13
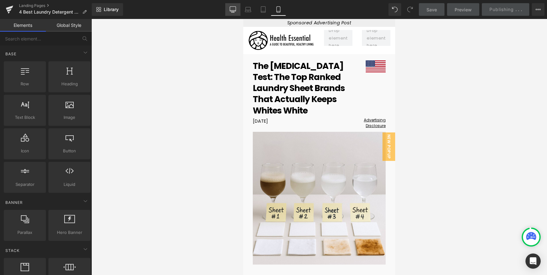
click at [236, 8] on link "Desktop" at bounding box center [232, 9] width 15 height 13
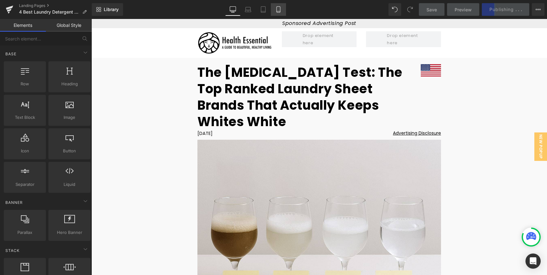
click at [280, 8] on icon at bounding box center [278, 10] width 3 height 6
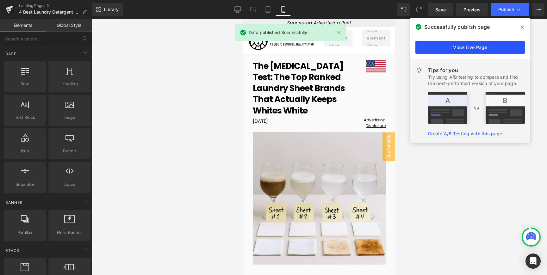
click at [510, 48] on link "View Live Page" at bounding box center [469, 47] width 109 height 13
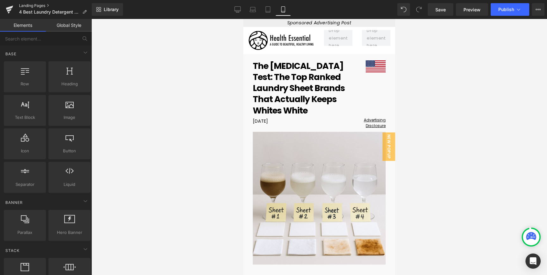
click at [39, 3] on link "Landing Pages" at bounding box center [55, 5] width 73 height 5
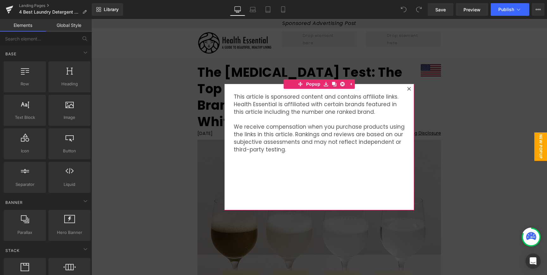
click at [407, 90] on icon at bounding box center [409, 89] width 4 height 4
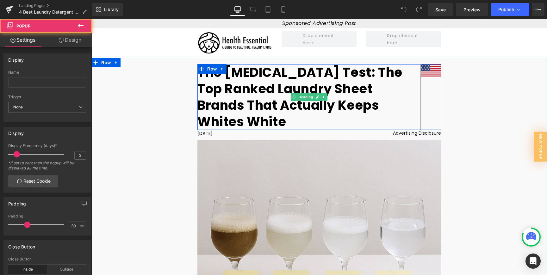
click at [288, 83] on h1 "The Whitening Test: The Top Ranked Laundry Sheet Brands That Actually Keeps Whi…" at bounding box center [308, 97] width 223 height 66
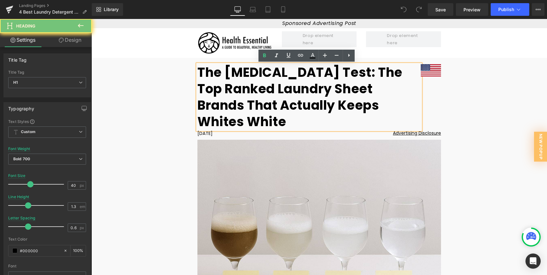
click at [274, 83] on h1 "The Whitening Test: The Top Ranked Laundry Sheet Brands That Actually Keeps Whi…" at bounding box center [308, 97] width 223 height 66
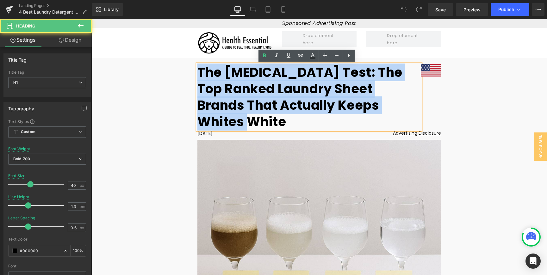
click at [274, 83] on h1 "The Whitening Test: The Top Ranked Laundry Sheet Brands That Actually Keeps Whi…" at bounding box center [308, 97] width 223 height 66
paste div
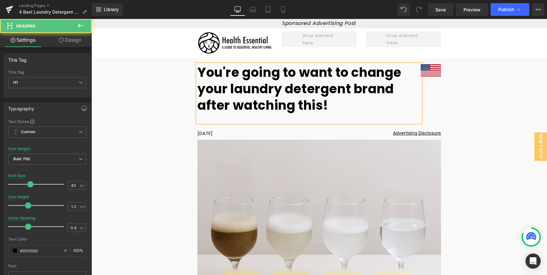
click at [338, 107] on h1 "You're going to want to change your laundry detergent brand after watching this!" at bounding box center [308, 88] width 223 height 49
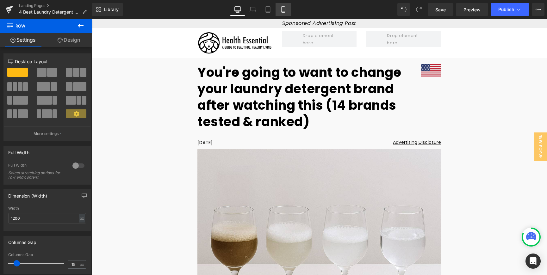
click at [283, 11] on icon at bounding box center [283, 9] width 6 height 6
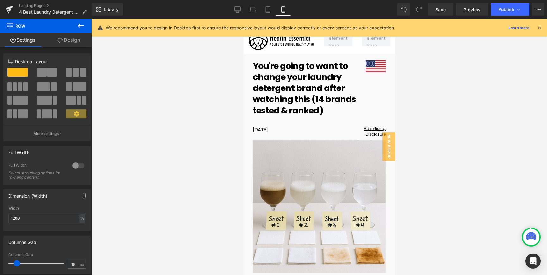
click at [537, 29] on icon at bounding box center [539, 28] width 6 height 6
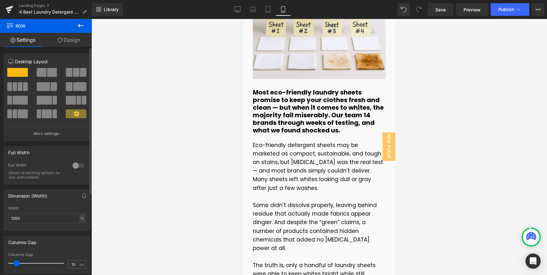
scroll to position [191, 0]
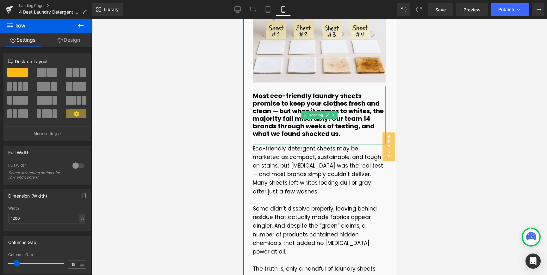
click at [295, 121] on h5 "Most eco-friendly laundry sheets promise to keep your clothes fresh and clean —…" at bounding box center [319, 115] width 133 height 46
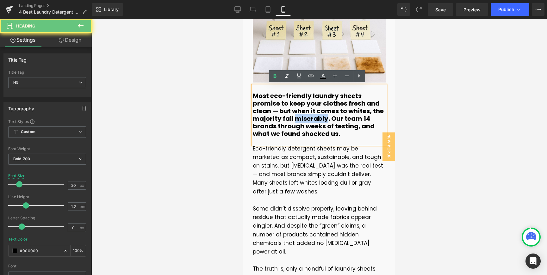
click at [295, 121] on h5 "Most eco-friendly laundry sheets promise to keep your clothes fresh and clean —…" at bounding box center [319, 115] width 133 height 46
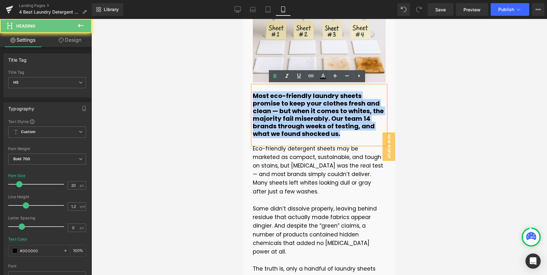
click at [295, 121] on h5 "Most eco-friendly laundry sheets promise to keep your clothes fresh and clean —…" at bounding box center [319, 115] width 133 height 46
paste div
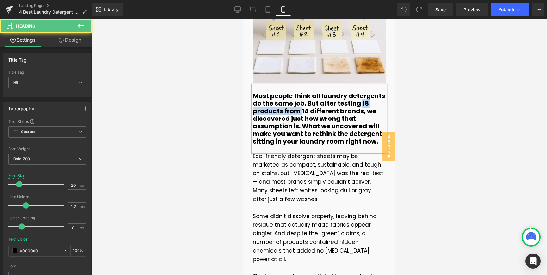
drag, startPoint x: 361, startPoint y: 102, endPoint x: 298, endPoint y: 110, distance: 63.4
click at [298, 110] on h5 "Most people think all laundry detergents do the same job. But after testing 18 …" at bounding box center [319, 118] width 133 height 53
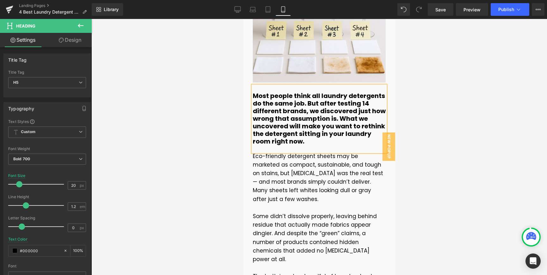
click at [313, 117] on h5 "Most people think all laundry detergents do the same job. But after testing 14 …" at bounding box center [319, 118] width 133 height 53
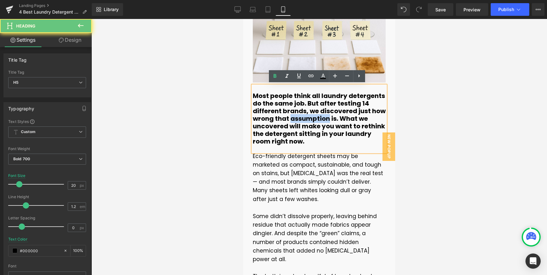
click at [313, 117] on h5 "Most people think all laundry detergents do the same job. But after testing 14 …" at bounding box center [319, 118] width 133 height 53
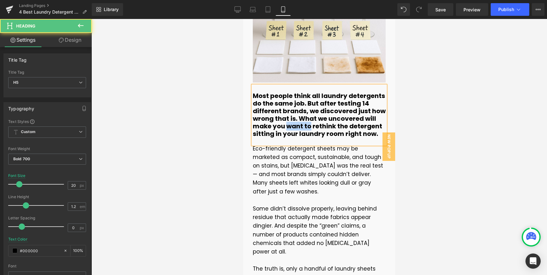
drag, startPoint x: 288, startPoint y: 126, endPoint x: 309, endPoint y: 125, distance: 20.3
click at [309, 125] on h5 "Most people think all laundry detergents do the same job. But after testing 14 …" at bounding box center [319, 115] width 133 height 46
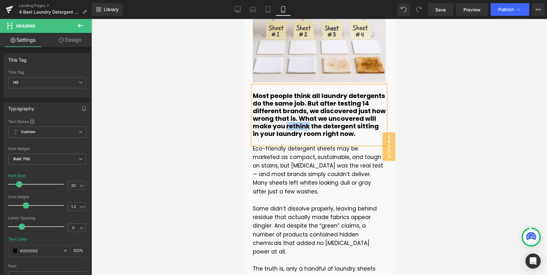
drag, startPoint x: 284, startPoint y: 126, endPoint x: 305, endPoint y: 128, distance: 21.5
click at [305, 128] on h5 "Most people think all laundry detergents do the same job. But after testing 14 …" at bounding box center [319, 115] width 133 height 46
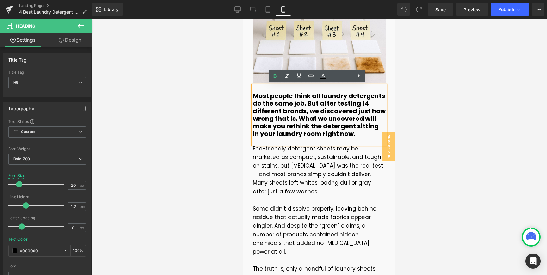
click at [305, 128] on h5 "Most people think all laundry detergents do the same job. But after testing 14 …" at bounding box center [319, 115] width 133 height 46
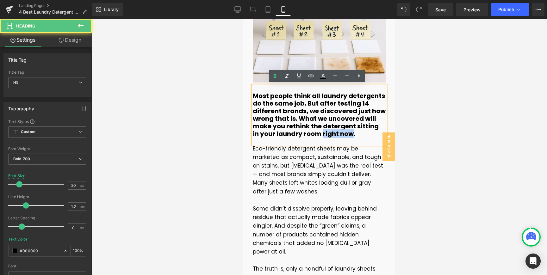
drag, startPoint x: 312, startPoint y: 133, endPoint x: 342, endPoint y: 134, distance: 29.1
click at [342, 134] on h5 "Most people think all laundry detergents do the same job. But after testing 14 …" at bounding box center [319, 115] width 133 height 46
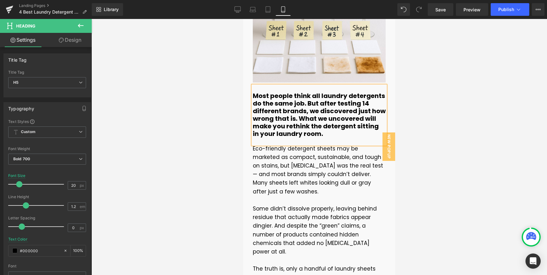
click at [444, 84] on div at bounding box center [318, 147] width 455 height 256
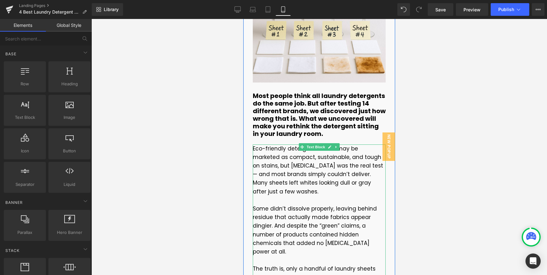
click at [292, 161] on p "Eco-friendly detergent sheets may be marketed as compact, sustainable, and toug…" at bounding box center [319, 171] width 133 height 52
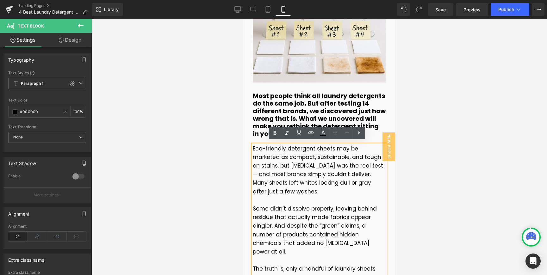
scroll to position [206, 0]
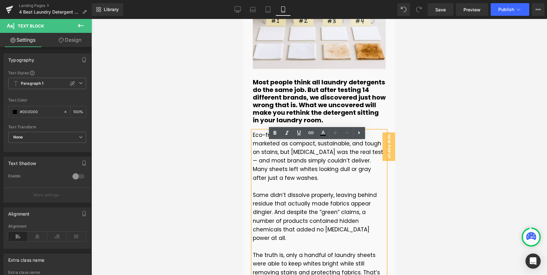
drag, startPoint x: 253, startPoint y: 148, endPoint x: 308, endPoint y: 177, distance: 61.5
click at [308, 177] on p "Eco-friendly detergent sheets may be marketed as compact, sustainable, and toug…" at bounding box center [319, 157] width 133 height 52
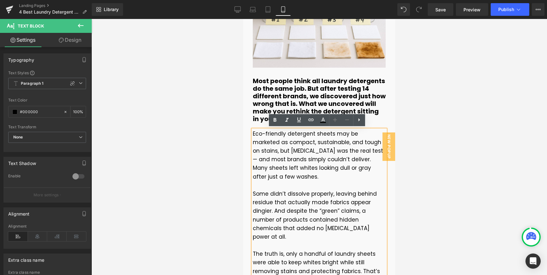
drag, startPoint x: 307, startPoint y: 177, endPoint x: 262, endPoint y: 145, distance: 56.1
click at [307, 177] on p "Eco-friendly detergent sheets may be marketed as compact, sustainable, and toug…" at bounding box center [319, 156] width 133 height 52
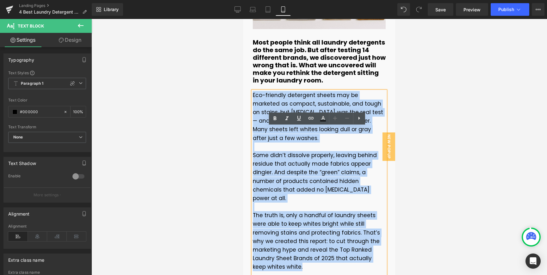
scroll to position [357, 0]
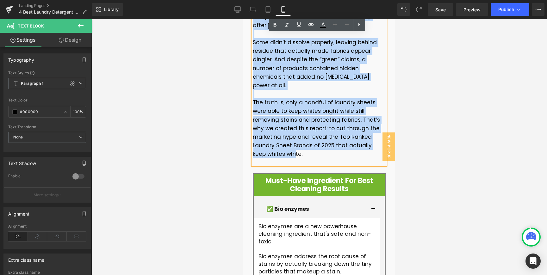
drag, startPoint x: 251, startPoint y: 135, endPoint x: 369, endPoint y: 137, distance: 118.3
click at [369, 137] on div "Eco-friendly detergent sheets may be marketed as compact, sustainable, and toug…" at bounding box center [319, 71] width 133 height 187
click at [370, 136] on p "The truth is, only a handful of laundry sheets were able to keep whites bright …" at bounding box center [319, 128] width 133 height 60
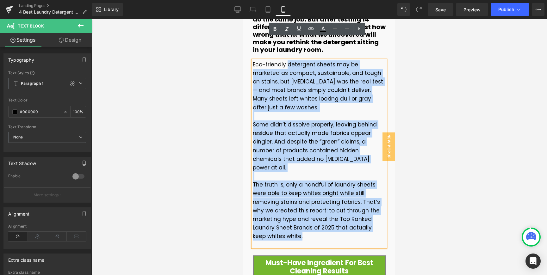
scroll to position [244, 0]
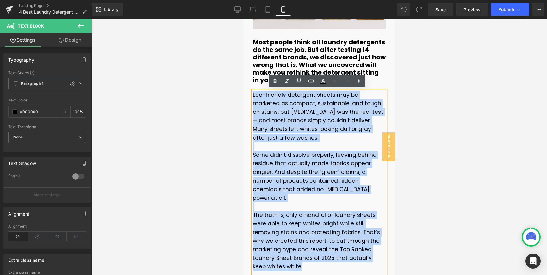
drag, startPoint x: 376, startPoint y: 136, endPoint x: 251, endPoint y: 96, distance: 131.0
click at [253, 96] on div "Eco-friendly detergent sheets may be marketed as compact, sustainable, and toug…" at bounding box center [319, 184] width 133 height 187
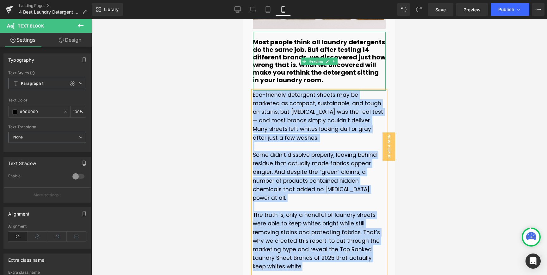
paste div
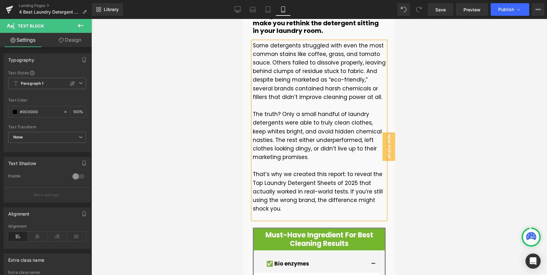
scroll to position [304, 0]
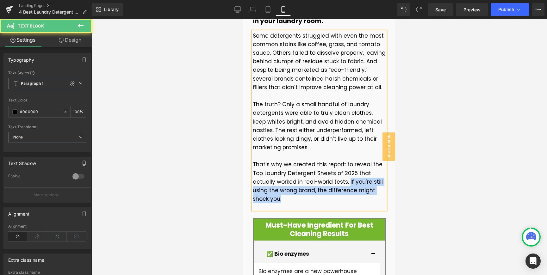
drag, startPoint x: 368, startPoint y: 190, endPoint x: 345, endPoint y: 180, distance: 25.8
click at [345, 180] on p "That’s why we created this report: to reveal the Top Laundry Detergent Sheets o…" at bounding box center [319, 181] width 133 height 43
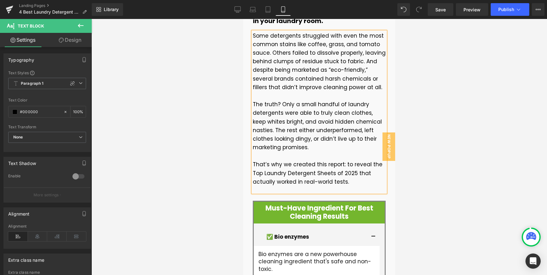
click at [461, 71] on div at bounding box center [318, 147] width 455 height 256
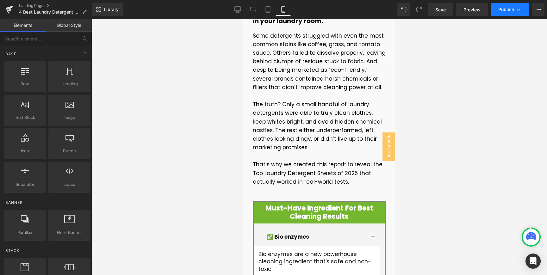
click at [511, 11] on span "Publish" at bounding box center [506, 9] width 16 height 5
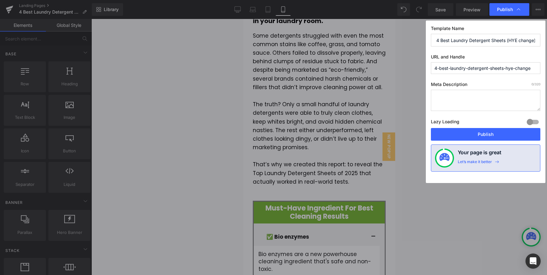
click at [481, 71] on input "4-best-laundry-detergent-sheets-hye-change" at bounding box center [485, 68] width 109 height 12
paste input "hye-article-whitening-researcher-usa"
click at [470, 70] on input "hye-article-whitening-researcher-usa" at bounding box center [485, 68] width 109 height 12
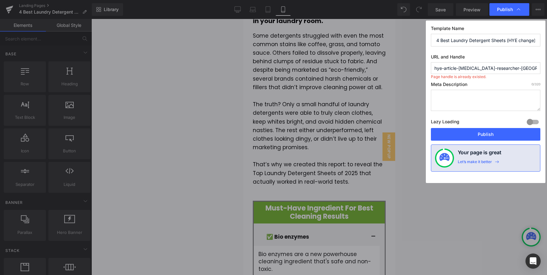
click at [470, 70] on input "hye-article-whitening-researcher-usa" at bounding box center [485, 68] width 109 height 12
type input "hye-article-change-researcher-usa"
click at [472, 134] on button "Publish" at bounding box center [485, 134] width 109 height 13
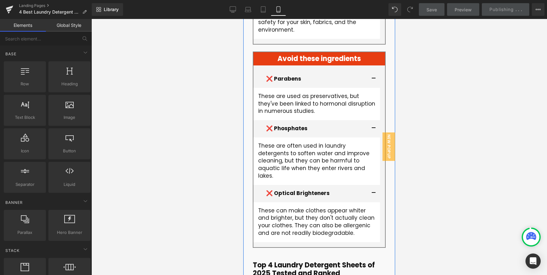
scroll to position [1258, 0]
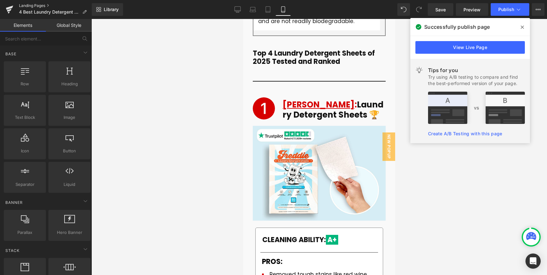
click at [28, 5] on link "Landing Pages" at bounding box center [55, 5] width 73 height 5
